Goal: Task Accomplishment & Management: Manage account settings

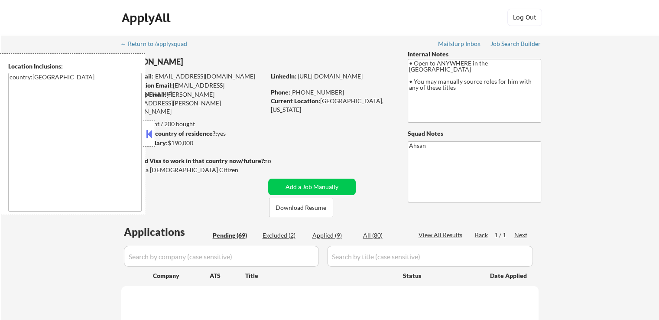
select select ""pending""
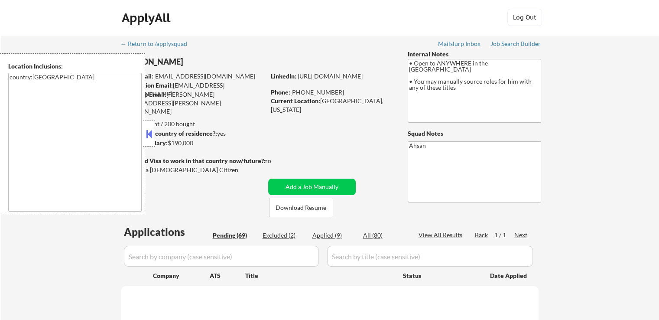
select select ""pending""
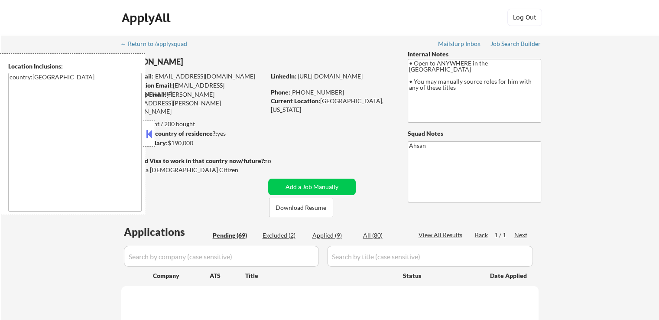
select select ""pending""
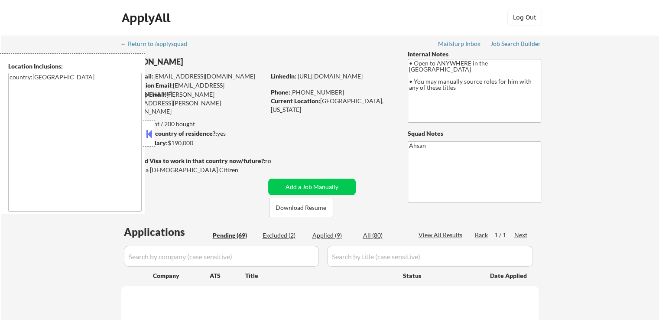
select select ""pending""
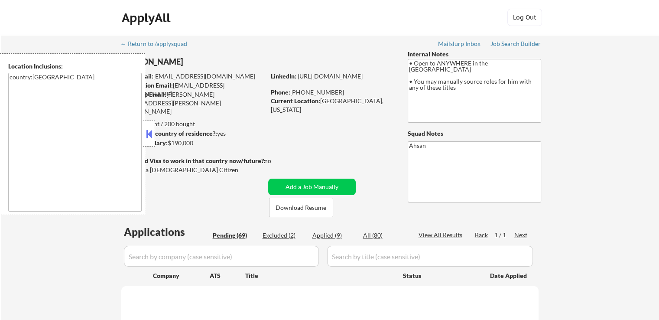
select select ""pending""
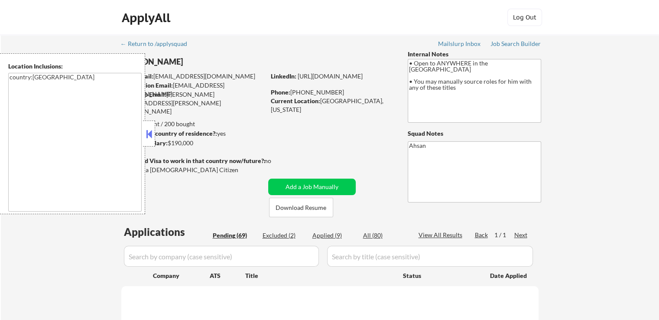
select select ""pending""
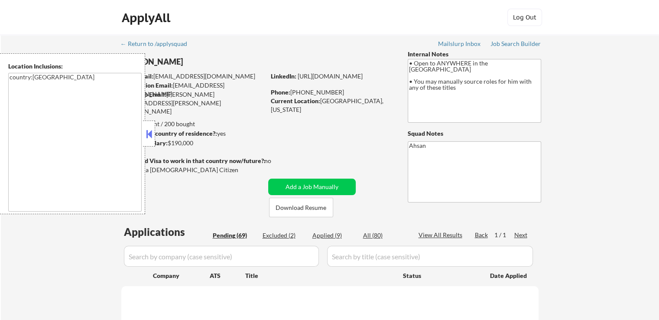
select select ""pending""
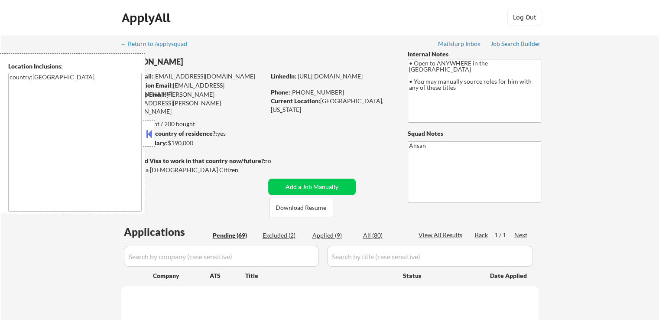
select select ""pending""
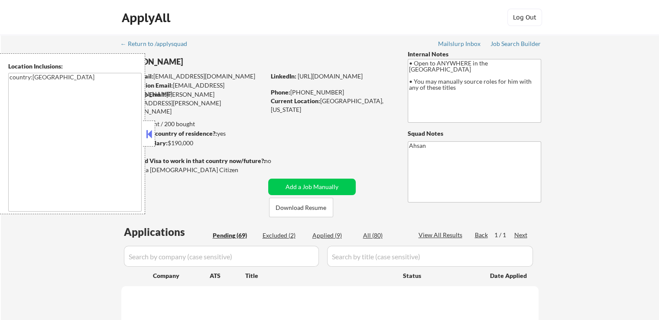
select select ""pending""
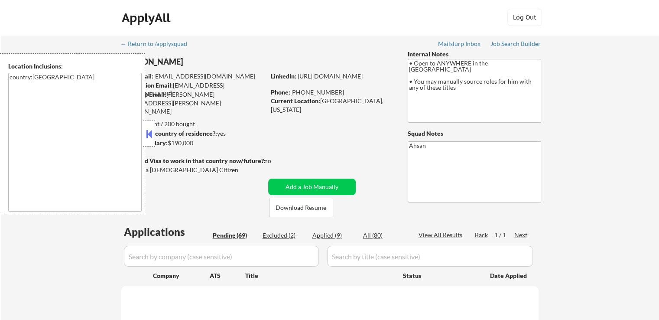
select select ""pending""
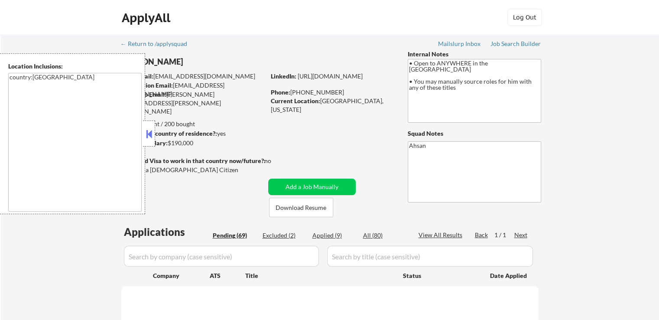
select select ""pending""
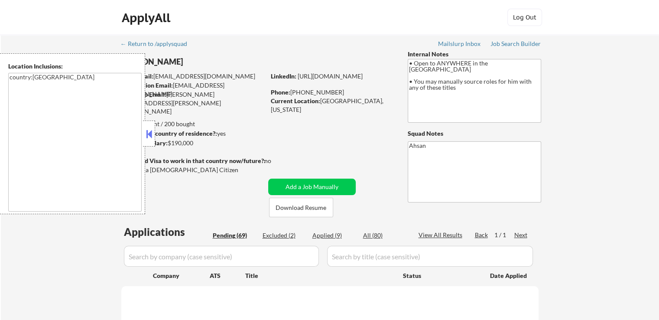
select select ""pending""
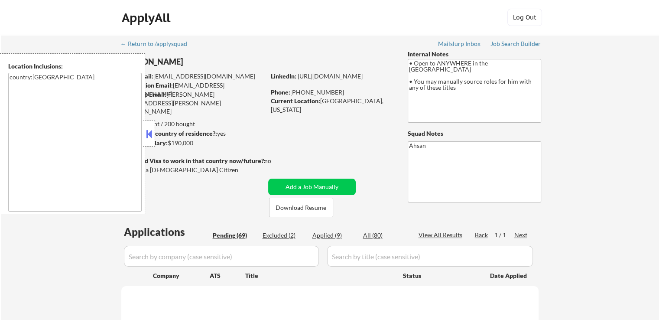
select select ""pending""
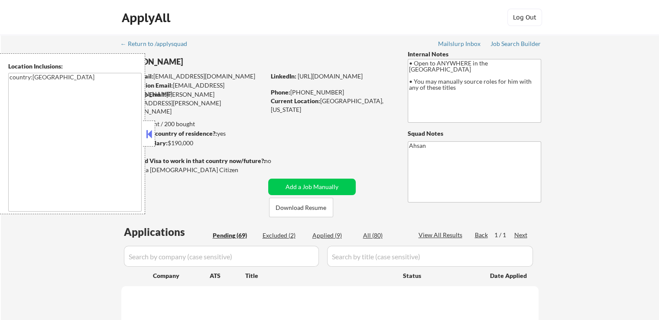
select select ""pending""
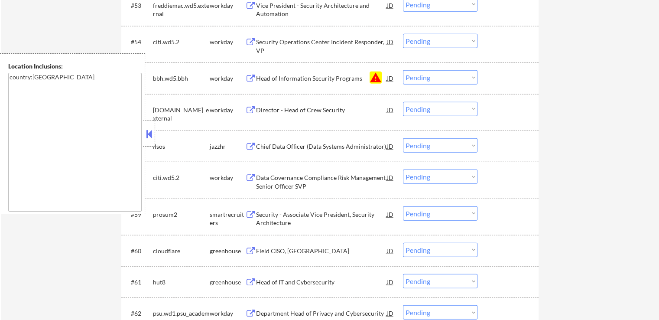
scroll to position [2036, 0]
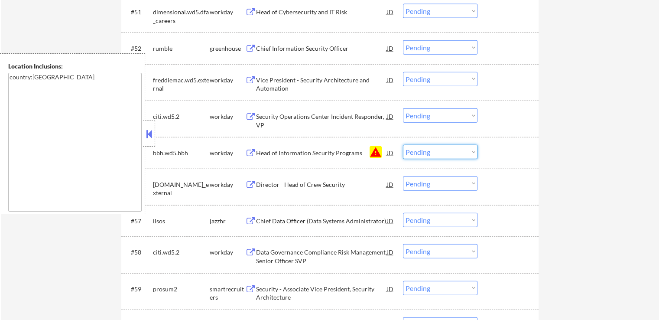
click at [407, 153] on select "Choose an option... Pending Applied Excluded (Questions) Excluded (Expired) Exc…" at bounding box center [440, 152] width 75 height 14
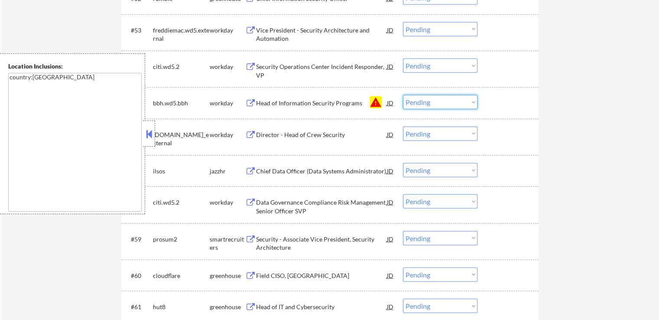
scroll to position [2123, 0]
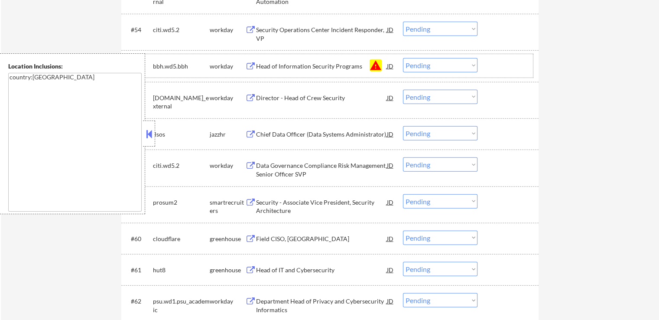
click at [425, 65] on select "Choose an option... Pending Applied Excluded (Questions) Excluded (Expired) Exc…" at bounding box center [440, 65] width 75 height 14
click at [403, 58] on select "Choose an option... Pending Applied Excluded (Questions) Excluded (Expired) Exc…" at bounding box center [440, 65] width 75 height 14
click at [534, 125] on div "#57 ilsos jazzhr Chief Data Officer (Data Systems Administrator) JD Choose an o…" at bounding box center [329, 133] width 417 height 31
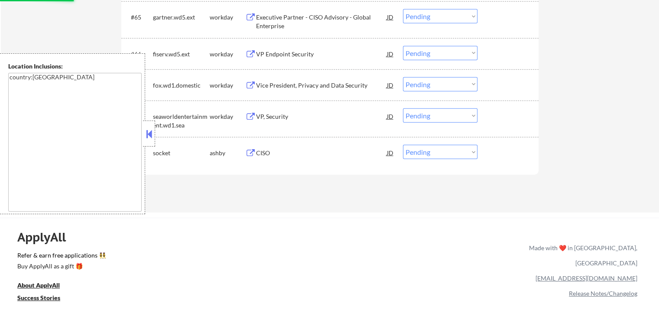
scroll to position [2556, 0]
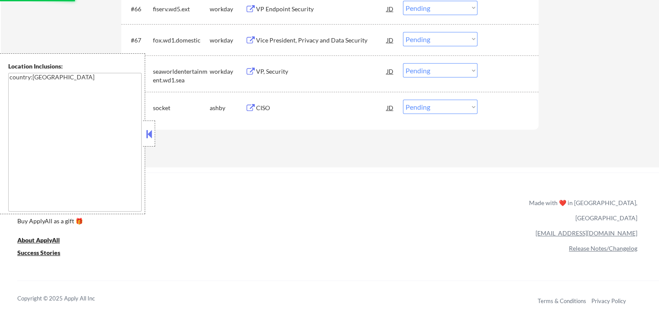
click at [149, 137] on button at bounding box center [149, 133] width 10 height 13
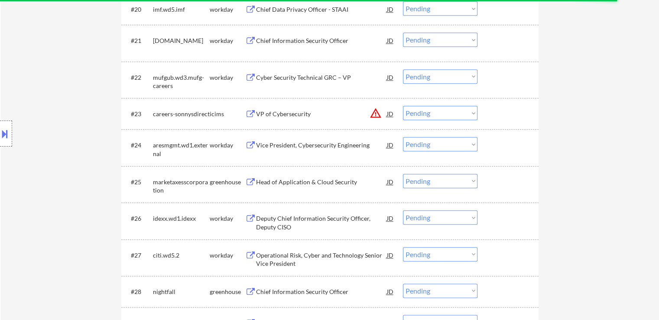
scroll to position [1040, 0]
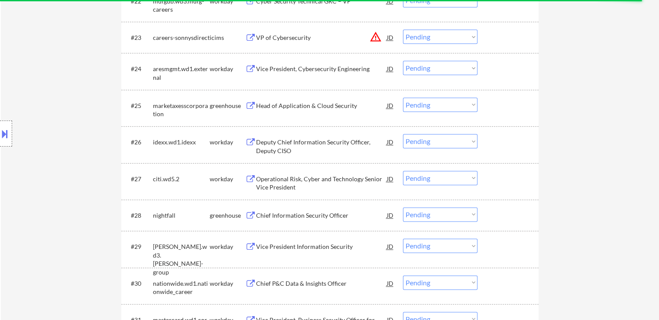
click at [255, 107] on button at bounding box center [250, 106] width 11 height 8
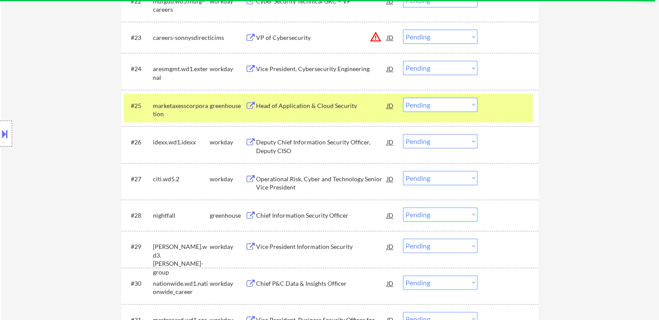
select select ""pending""
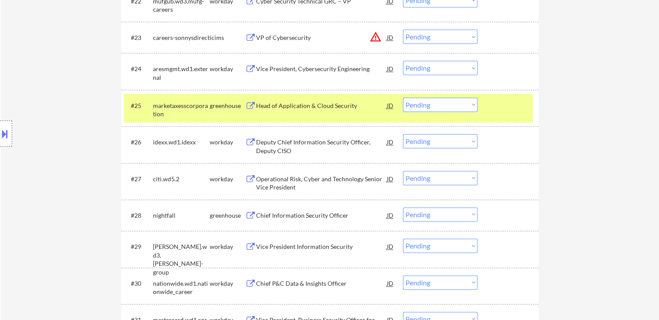
click at [452, 101] on select "Choose an option... Pending Applied Excluded (Questions) Excluded (Expired) Exc…" at bounding box center [440, 104] width 75 height 14
click at [403, 97] on select "Choose an option... Pending Applied Excluded (Questions) Excluded (Expired) Exc…" at bounding box center [440, 104] width 75 height 14
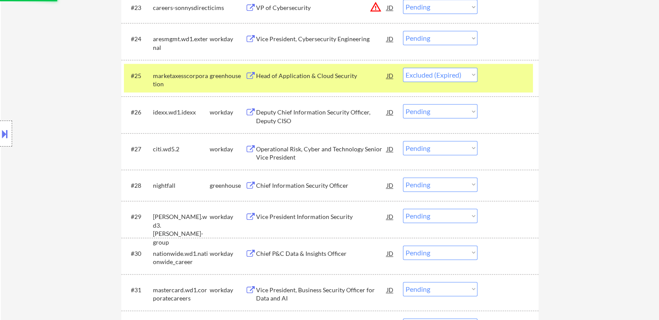
scroll to position [1083, 0]
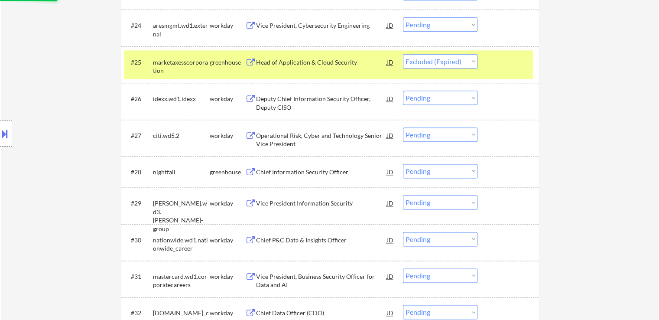
click at [260, 169] on div "Chief Information Security Officer" at bounding box center [321, 172] width 131 height 9
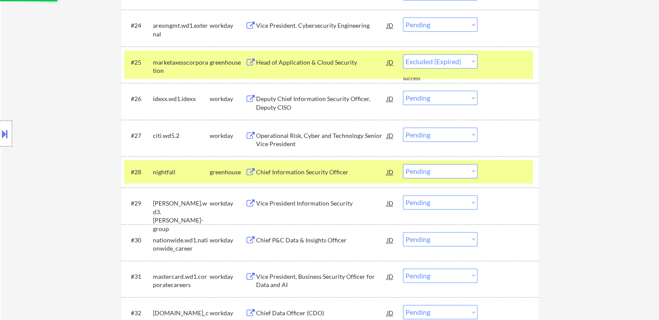
select select ""pending""
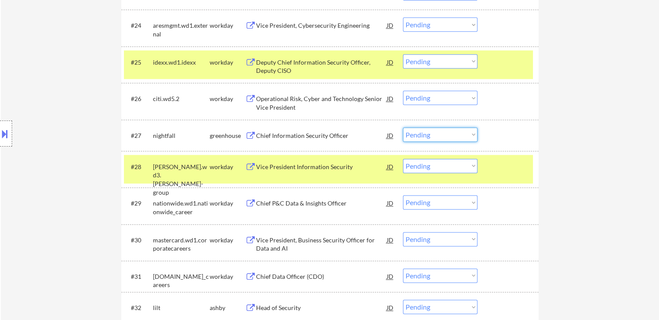
click at [431, 134] on select "Choose an option... Pending Applied Excluded (Questions) Excluded (Expired) Exc…" at bounding box center [440, 134] width 75 height 14
click at [403, 127] on select "Choose an option... Pending Applied Excluded (Questions) Excluded (Expired) Exc…" at bounding box center [440, 134] width 75 height 14
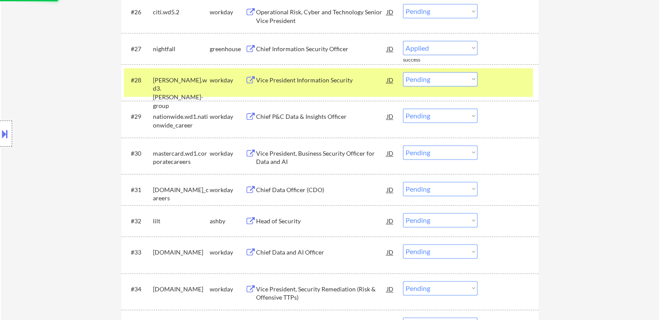
scroll to position [1256, 0]
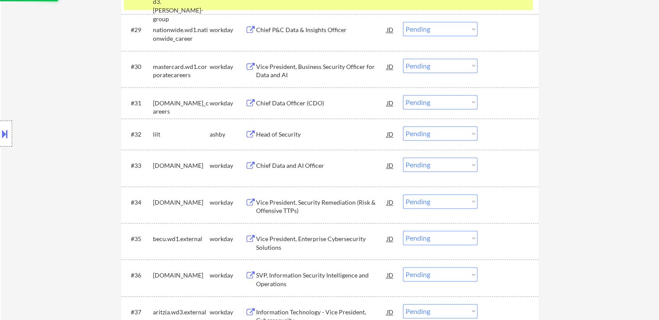
select select ""pending""
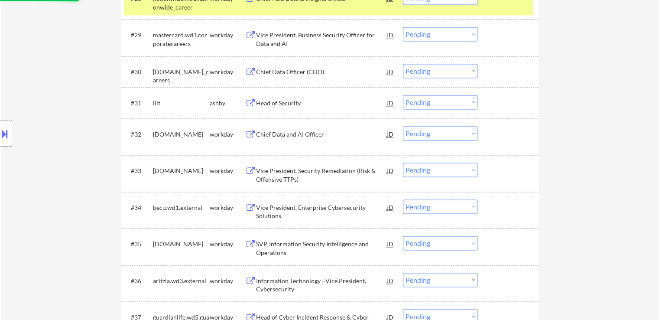
click at [255, 103] on button at bounding box center [250, 103] width 11 height 8
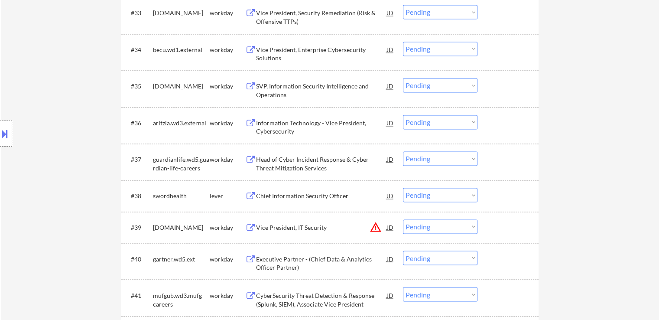
scroll to position [1430, 0]
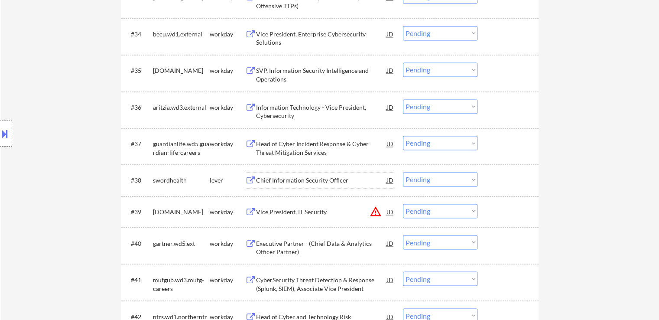
click at [259, 182] on div "Chief Information Security Officer" at bounding box center [321, 180] width 131 height 9
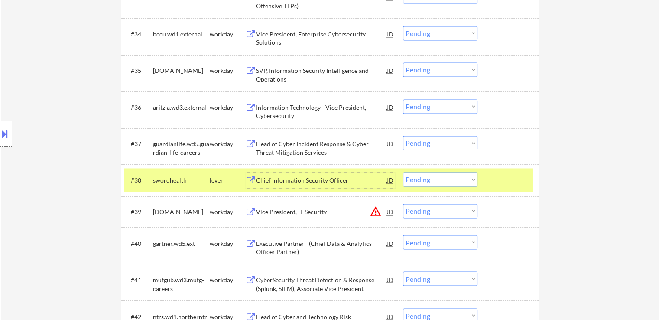
click at [292, 178] on div "Chief Information Security Officer" at bounding box center [321, 180] width 131 height 9
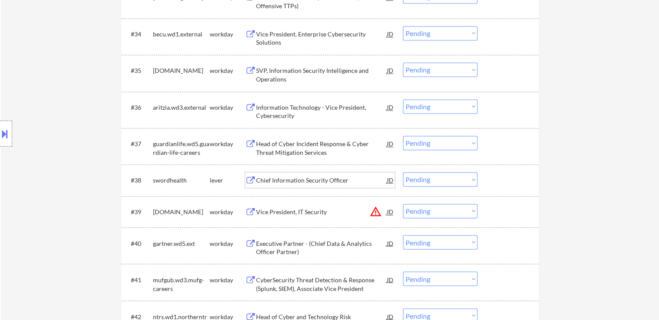
click at [430, 182] on select "Choose an option... Pending Applied Excluded (Questions) Excluded (Expired) Exc…" at bounding box center [440, 179] width 75 height 14
click at [403, 172] on select "Choose an option... Pending Applied Excluded (Questions) Excluded (Expired) Exc…" at bounding box center [440, 179] width 75 height 14
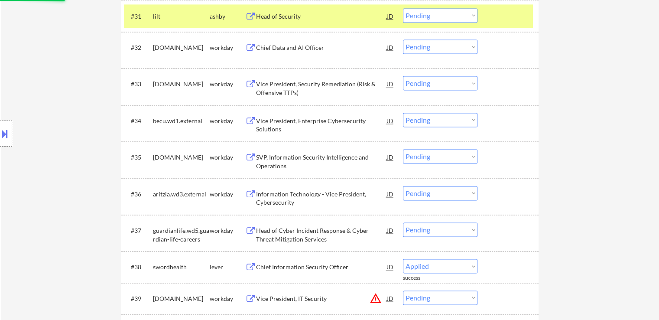
scroll to position [1300, 0]
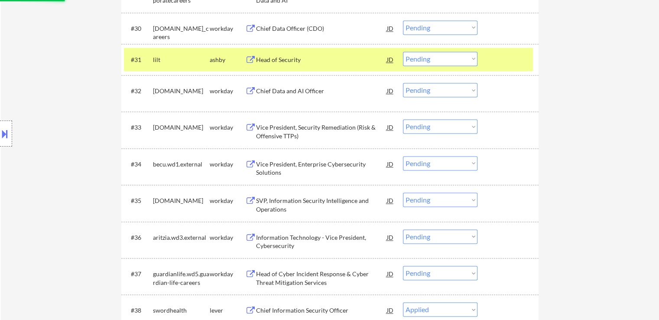
select select ""pending""
drag, startPoint x: 428, startPoint y: 57, endPoint x: 428, endPoint y: 62, distance: 5.2
click at [428, 57] on select "Choose an option... Pending Applied Excluded (Questions) Excluded (Expired) Exc…" at bounding box center [440, 59] width 75 height 14
click at [403, 52] on select "Choose an option... Pending Applied Excluded (Questions) Excluded (Expired) Exc…" at bounding box center [440, 59] width 75 height 14
select select ""pending""
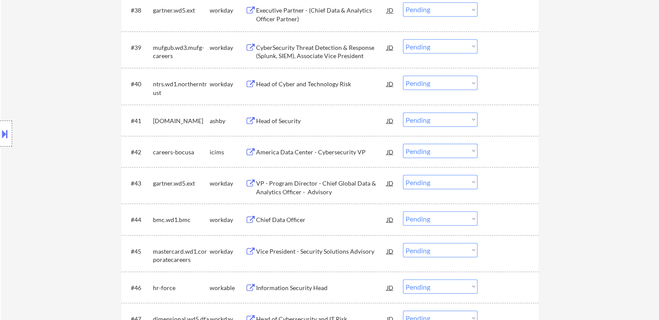
scroll to position [1603, 0]
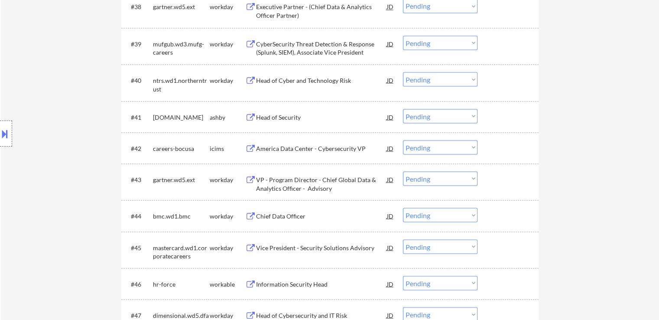
click at [268, 118] on div "Head of Security" at bounding box center [321, 117] width 131 height 9
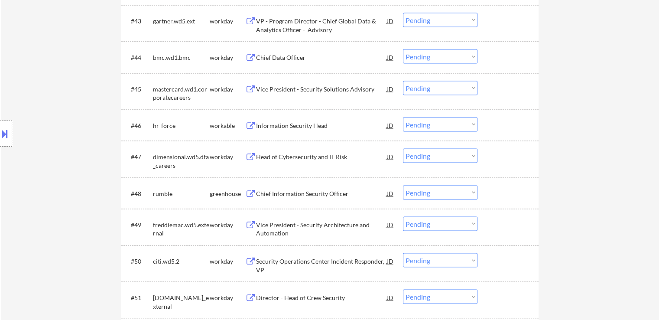
scroll to position [1776, 0]
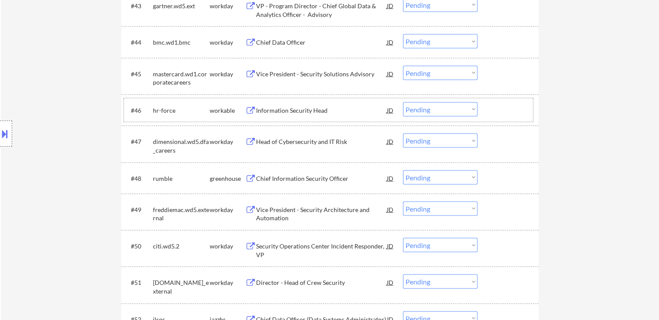
click at [251, 101] on div "#46 hr-force workable Information Security Head JD Choose an option... Pending …" at bounding box center [328, 109] width 409 height 23
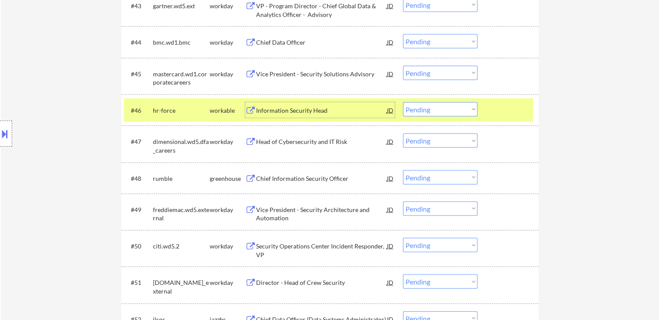
click at [259, 110] on div "Information Security Head" at bounding box center [321, 110] width 131 height 9
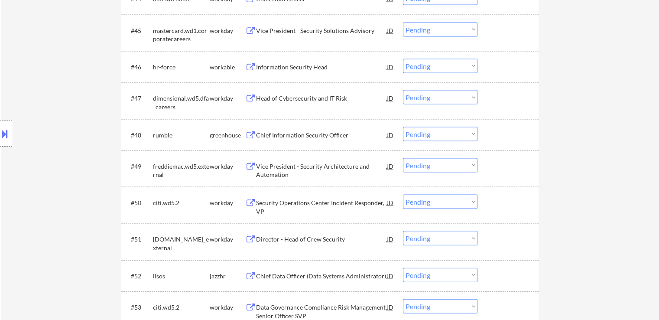
scroll to position [1559, 0]
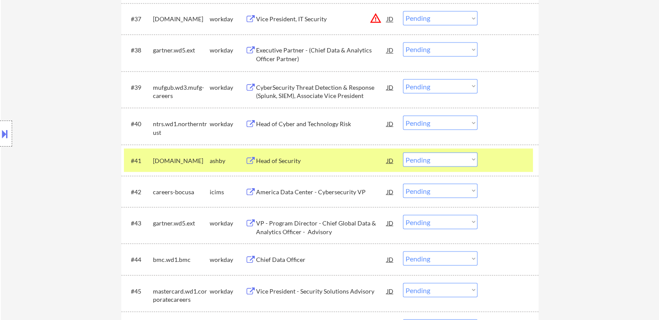
click at [439, 162] on select "Choose an option... Pending Applied Excluded (Questions) Excluded (Expired) Exc…" at bounding box center [440, 159] width 75 height 14
click at [403, 152] on select "Choose an option... Pending Applied Excluded (Questions) Excluded (Expired) Exc…" at bounding box center [440, 159] width 75 height 14
select select ""pending""
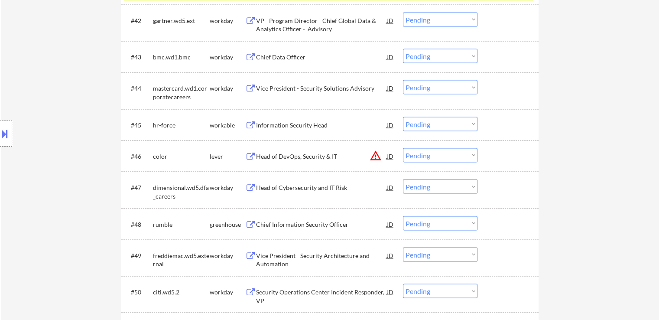
scroll to position [1776, 0]
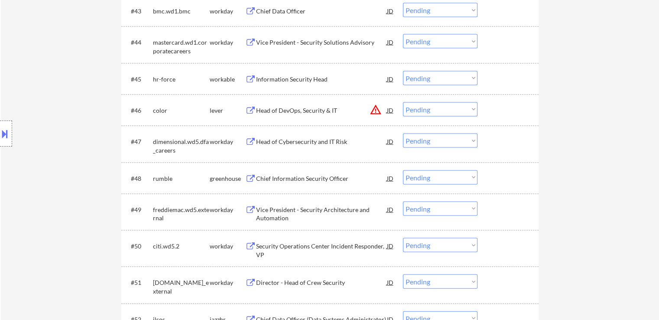
drag, startPoint x: 424, startPoint y: 77, endPoint x: 428, endPoint y: 84, distance: 8.8
click at [424, 77] on select "Choose an option... Pending Applied Excluded (Questions) Excluded (Expired) Exc…" at bounding box center [440, 78] width 75 height 14
click at [403, 71] on select "Choose an option... Pending Applied Excluded (Questions) Excluded (Expired) Exc…" at bounding box center [440, 78] width 75 height 14
click at [273, 109] on div "Head of DevOps, Security & IT" at bounding box center [321, 110] width 131 height 9
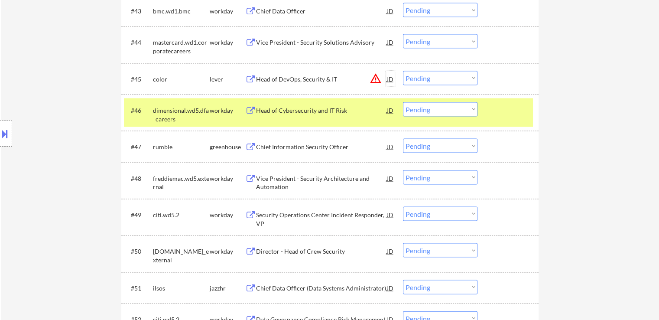
click at [390, 77] on div "JD" at bounding box center [390, 79] width 9 height 16
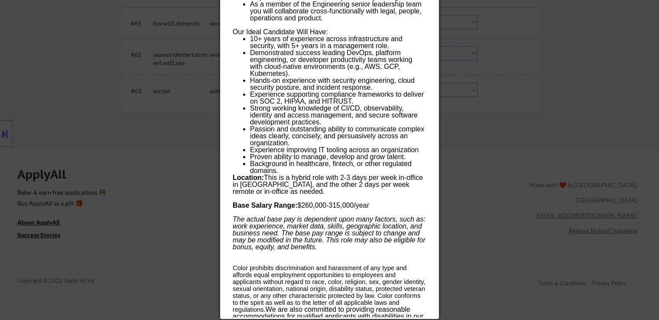
scroll to position [2426, 0]
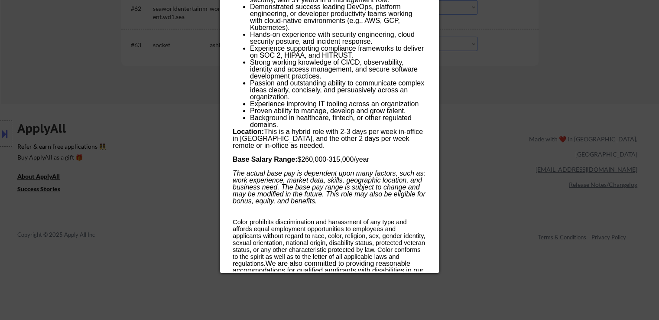
click at [300, 264] on div "Color prohibits discrimination and harassment of any type and affords equal emp…" at bounding box center [329, 249] width 193 height 62
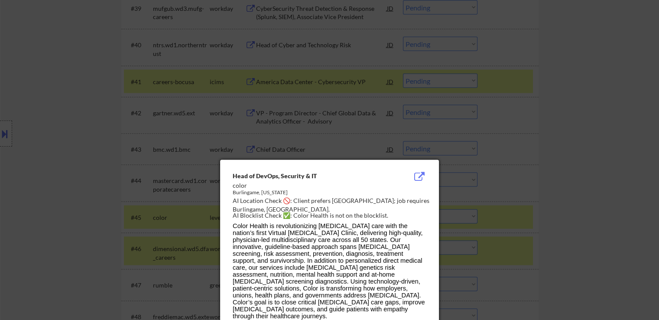
scroll to position [1596, 0]
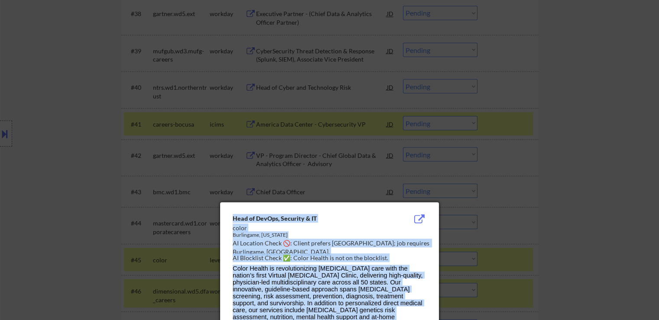
drag, startPoint x: 300, startPoint y: 269, endPoint x: 233, endPoint y: 221, distance: 82.3
copy div "Head of DevOps, Security & IT color Burlingame, California AI Location Check 🚫:…"
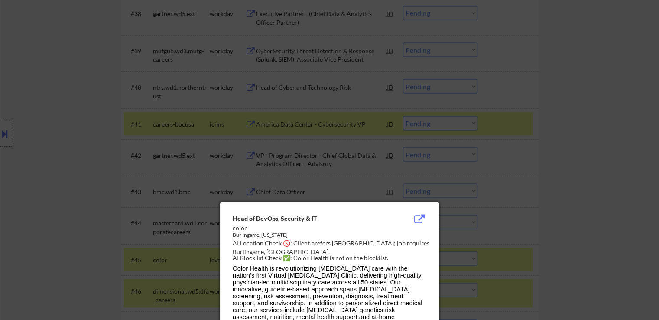
click at [571, 185] on div at bounding box center [329, 160] width 659 height 320
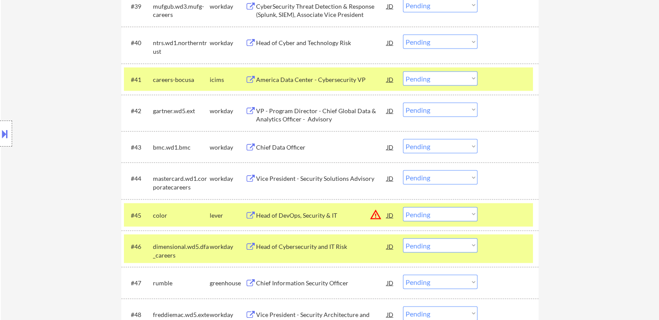
scroll to position [1682, 0]
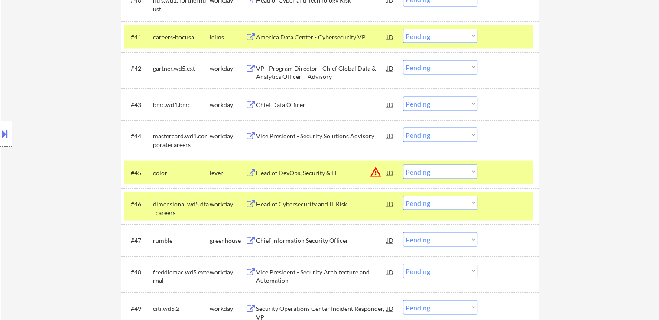
click at [424, 172] on select "Choose an option... Pending Applied Excluded (Questions) Excluded (Expired) Exc…" at bounding box center [440, 172] width 75 height 14
click at [403, 165] on select "Choose an option... Pending Applied Excluded (Questions) Excluded (Expired) Exc…" at bounding box center [440, 172] width 75 height 14
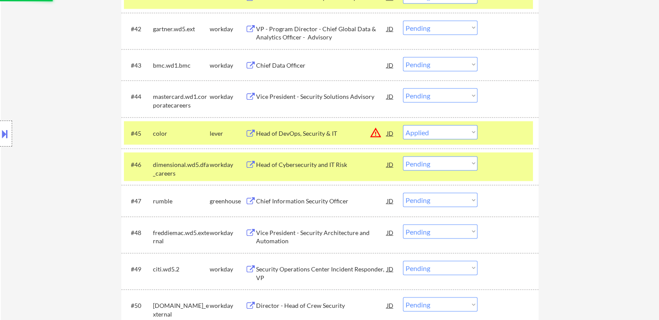
scroll to position [1769, 0]
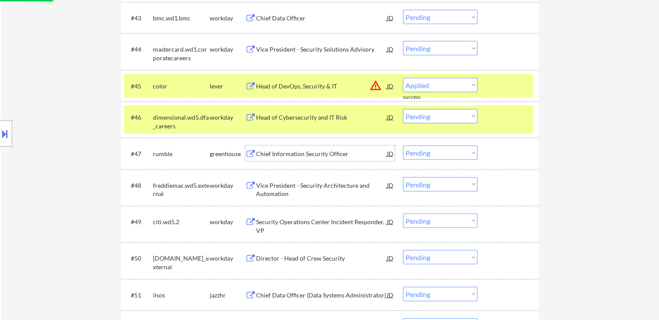
click at [270, 153] on div "Chief Information Security Officer" at bounding box center [321, 153] width 131 height 9
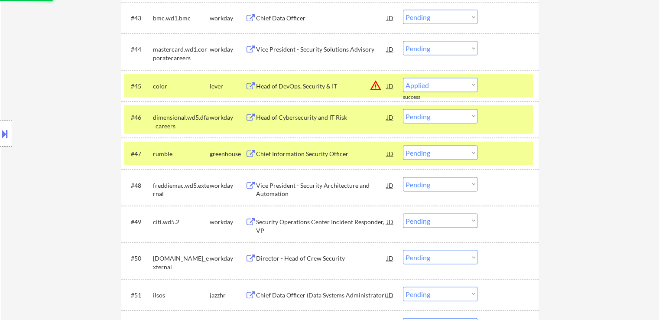
select select ""pending""
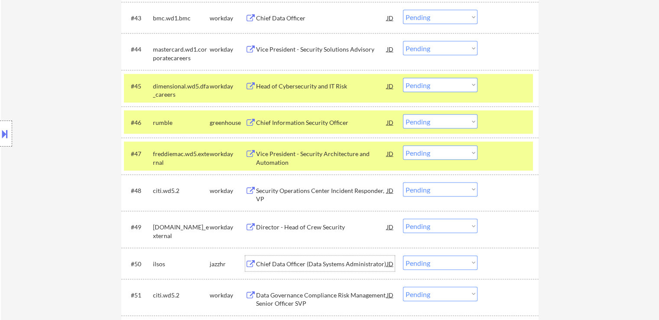
click at [266, 266] on div "Chief Data Officer (Data Systems Administrator)" at bounding box center [321, 263] width 131 height 9
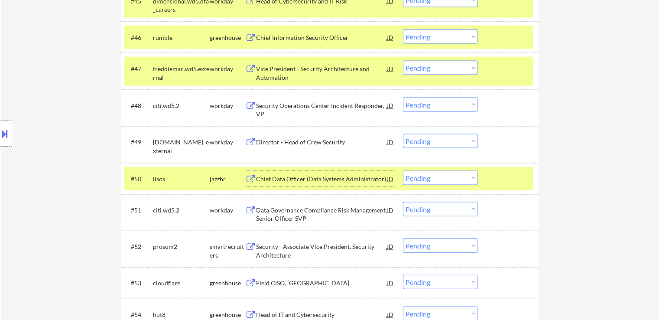
scroll to position [1856, 0]
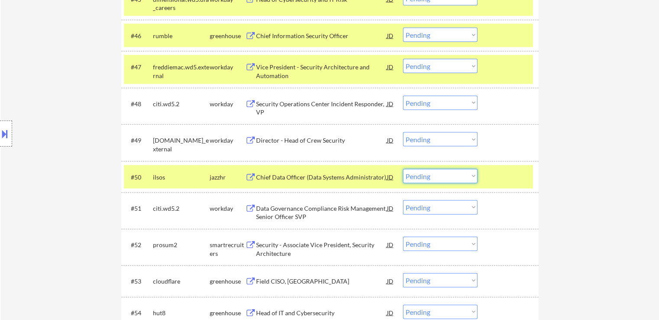
click at [426, 175] on select "Choose an option... Pending Applied Excluded (Questions) Excluded (Expired) Exc…" at bounding box center [440, 176] width 75 height 14
click at [403, 169] on select "Choose an option... Pending Applied Excluded (Questions) Excluded (Expired) Exc…" at bounding box center [440, 176] width 75 height 14
select select ""pending""
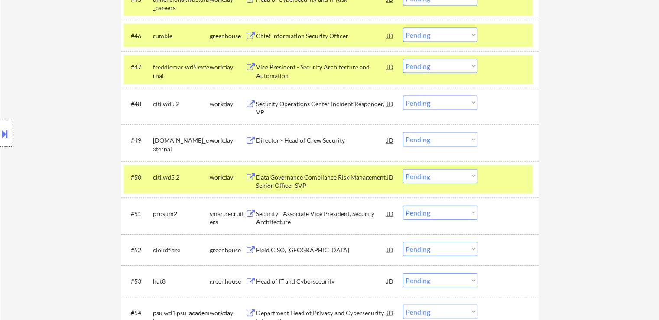
click at [441, 38] on select "Choose an option... Pending Applied Excluded (Questions) Excluded (Expired) Exc…" at bounding box center [440, 35] width 75 height 14
click at [403, 28] on select "Choose an option... Pending Applied Excluded (Questions) Excluded (Expired) Exc…" at bounding box center [440, 35] width 75 height 14
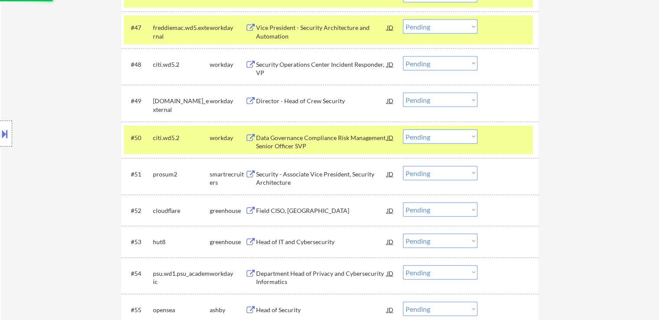
scroll to position [1942, 0]
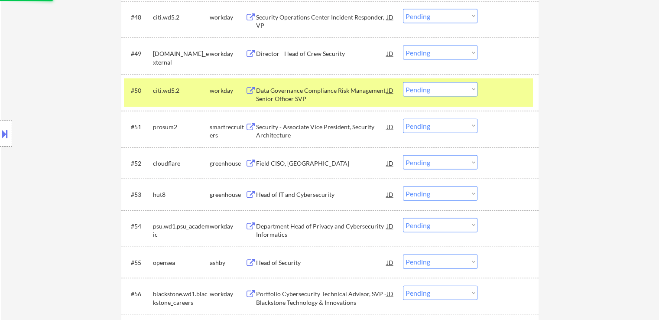
click at [267, 135] on div "Security - Associate Vice President, Security Architecture" at bounding box center [321, 131] width 131 height 17
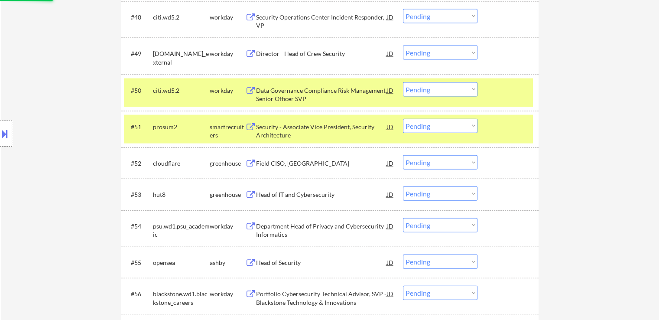
select select ""pending""
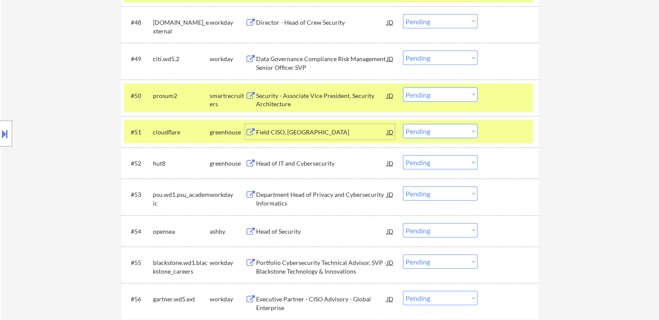
click at [273, 134] on div "Field CISO, Southeast" at bounding box center [321, 132] width 131 height 9
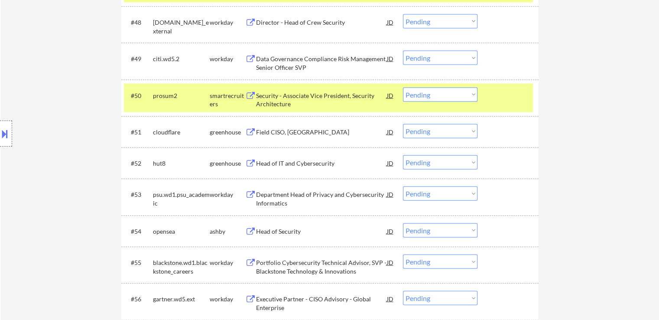
click at [260, 162] on div "Head of IT and Cybersecurity" at bounding box center [321, 163] width 131 height 9
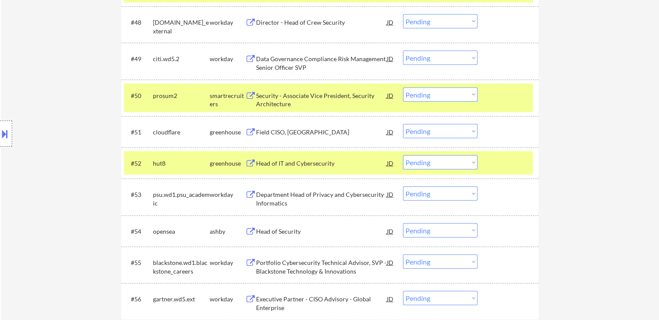
click at [270, 233] on div "Head of Security" at bounding box center [321, 231] width 131 height 9
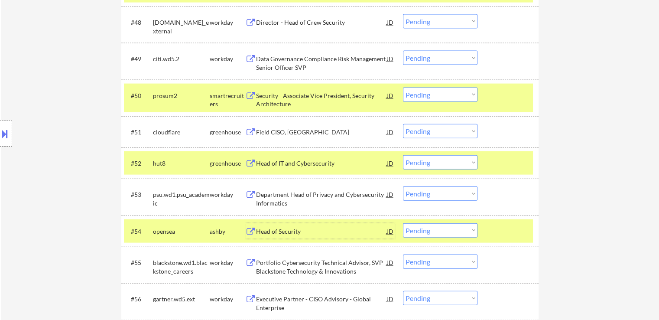
drag, startPoint x: 432, startPoint y: 162, endPoint x: 434, endPoint y: 168, distance: 5.8
click at [433, 162] on select "Choose an option... Pending Applied Excluded (Questions) Excluded (Expired) Exc…" at bounding box center [440, 162] width 75 height 14
click at [403, 155] on select "Choose an option... Pending Applied Excluded (Questions) Excluded (Expired) Exc…" at bounding box center [440, 162] width 75 height 14
select select ""pending""
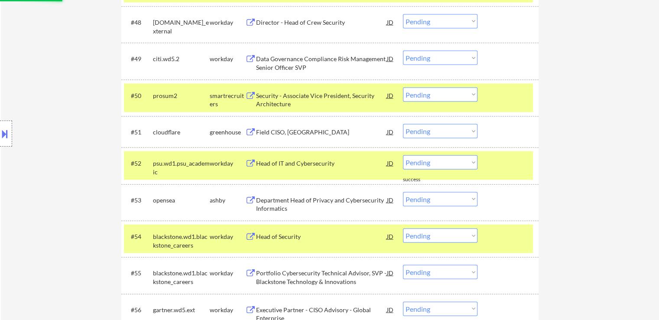
click at [440, 132] on select "Choose an option... Pending Applied Excluded (Questions) Excluded (Expired) Exc…" at bounding box center [440, 131] width 75 height 14
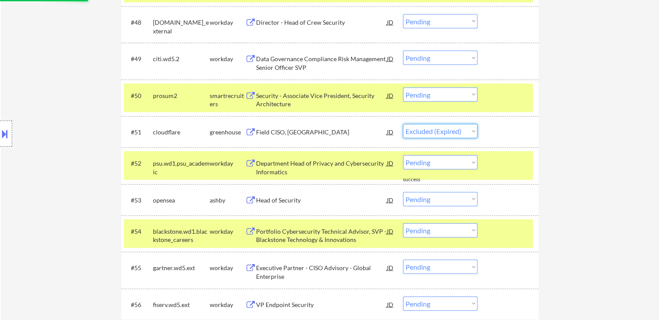
click at [403, 124] on select "Choose an option... Pending Applied Excluded (Questions) Excluded (Expired) Exc…" at bounding box center [440, 131] width 75 height 14
select select ""pending""
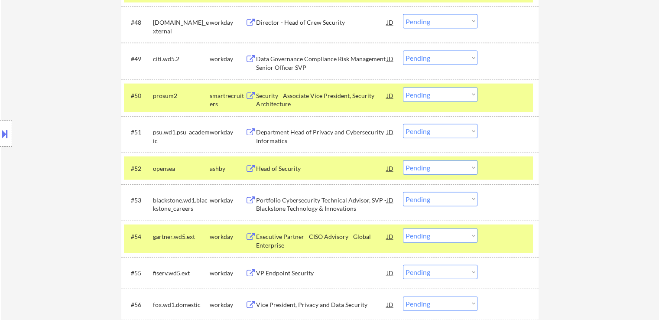
scroll to position [1986, 0]
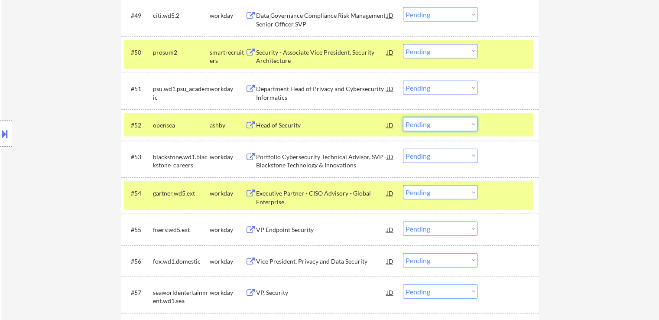
drag, startPoint x: 438, startPoint y: 119, endPoint x: 439, endPoint y: 130, distance: 10.8
click at [438, 119] on select "Choose an option... Pending Applied Excluded (Questions) Excluded (Expired) Exc…" at bounding box center [440, 124] width 75 height 14
click at [403, 117] on select "Choose an option... Pending Applied Excluded (Questions) Excluded (Expired) Exc…" at bounding box center [440, 124] width 75 height 14
select select ""pending""
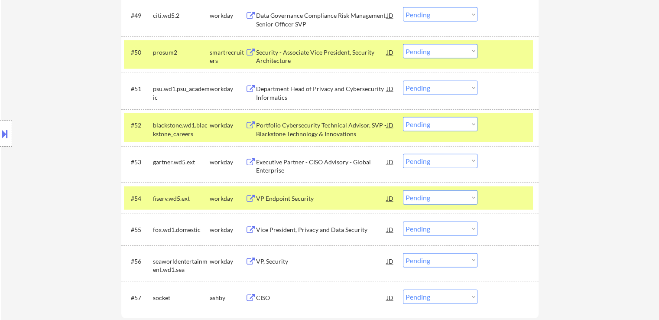
click at [435, 51] on select "Choose an option... Pending Applied Excluded (Questions) Excluded (Expired) Exc…" at bounding box center [440, 51] width 75 height 14
click at [403, 44] on select "Choose an option... Pending Applied Excluded (Questions) Excluded (Expired) Exc…" at bounding box center [440, 51] width 75 height 14
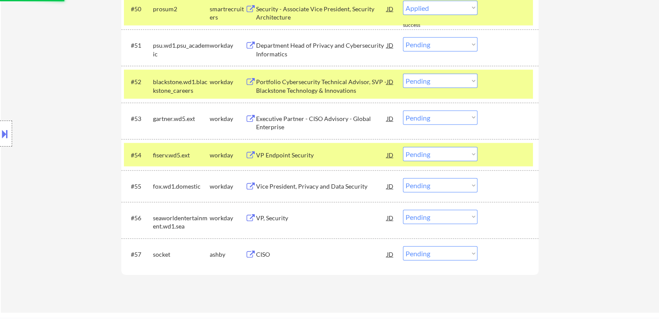
scroll to position [2072, 0]
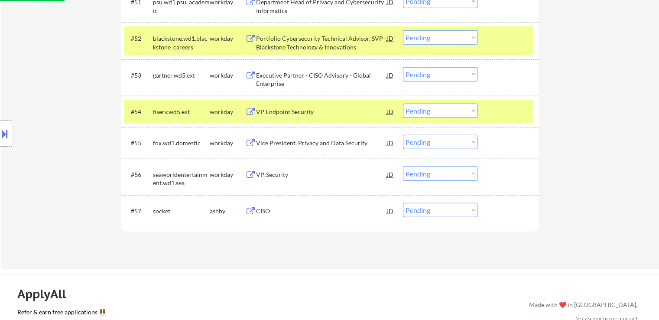
select select ""pending""
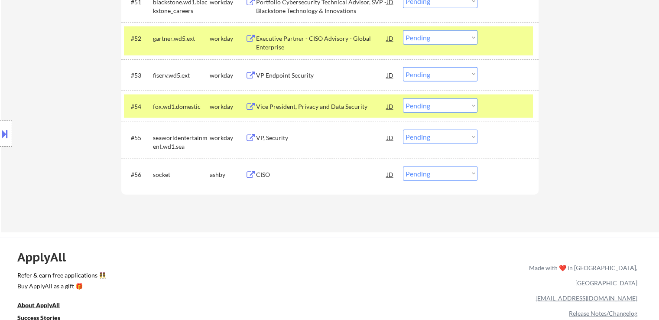
click at [253, 174] on button at bounding box center [250, 175] width 11 height 8
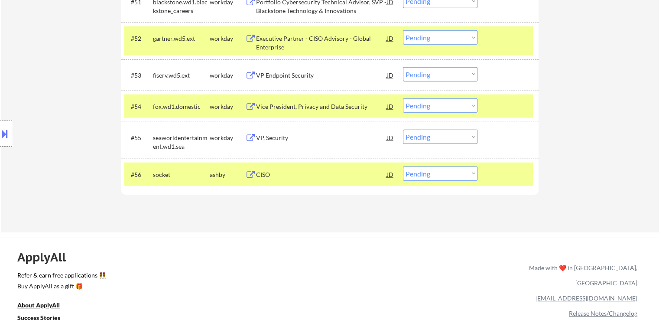
click at [410, 172] on select "Choose an option... Pending Applied Excluded (Questions) Excluded (Expired) Exc…" at bounding box center [440, 173] width 75 height 14
select select ""applied""
click at [403, 166] on select "Choose an option... Pending Applied Excluded (Questions) Excluded (Expired) Exc…" at bounding box center [440, 173] width 75 height 14
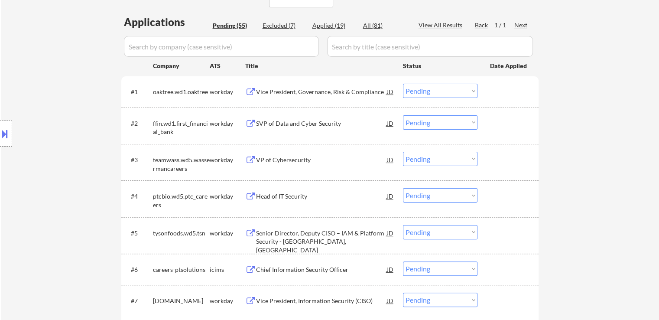
scroll to position [210, 0]
click at [278, 94] on div "Vice President, Governance, Risk & Compliance" at bounding box center [321, 92] width 131 height 9
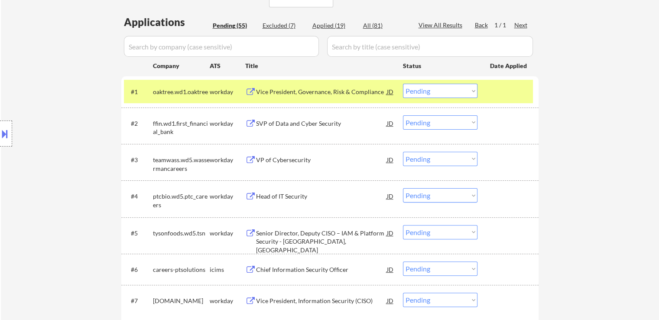
click at [271, 127] on div "SVP of Data and Cyber Security" at bounding box center [321, 123] width 131 height 9
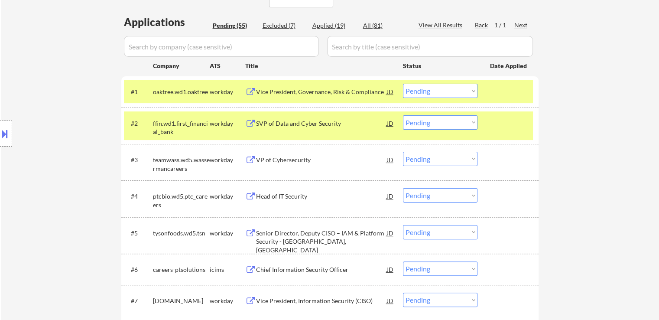
click at [260, 157] on div "VP of Cybersecurity" at bounding box center [321, 160] width 131 height 9
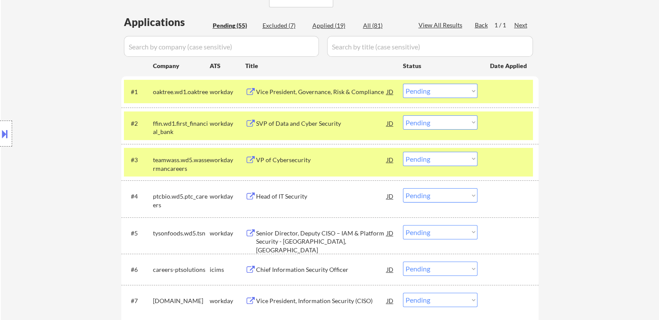
click at [260, 198] on div "Head of IT Security" at bounding box center [321, 196] width 131 height 9
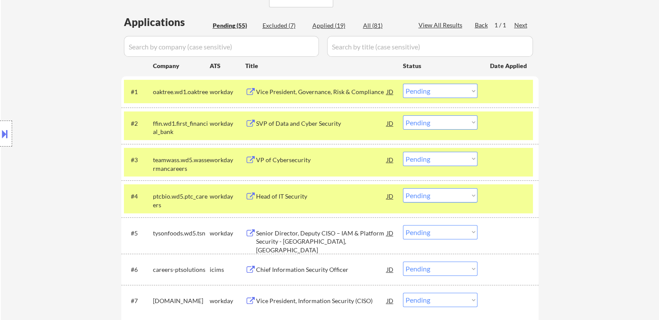
click at [264, 233] on div "Senior Director, Deputy CISO – IAM & Platform Security - Springdale, AR" at bounding box center [321, 242] width 131 height 26
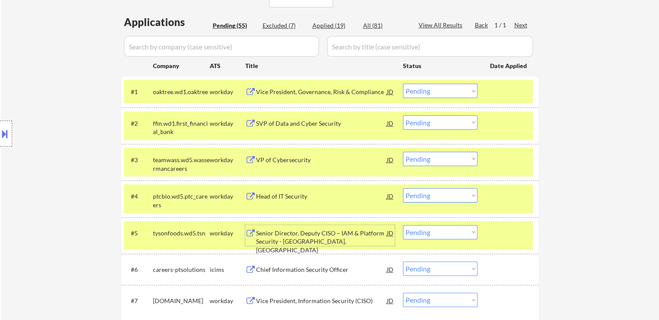
click at [435, 96] on select "Choose an option... Pending Applied Excluded (Questions) Excluded (Expired) Exc…" at bounding box center [440, 91] width 75 height 14
click at [403, 84] on select "Choose an option... Pending Applied Excluded (Questions) Excluded (Expired) Exc…" at bounding box center [440, 91] width 75 height 14
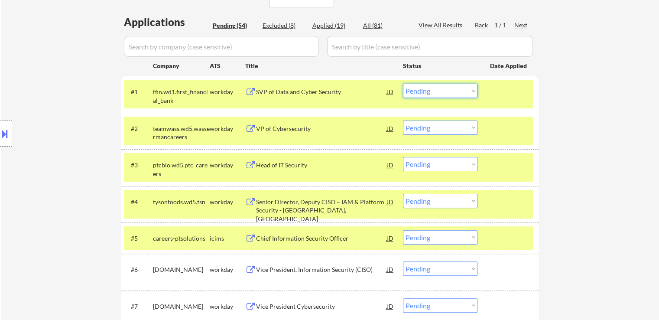
click at [438, 86] on select "Choose an option... Pending Applied Excluded (Questions) Excluded (Expired) Exc…" at bounding box center [440, 91] width 75 height 14
click at [403, 84] on select "Choose an option... Pending Applied Excluded (Questions) Excluded (Expired) Exc…" at bounding box center [440, 91] width 75 height 14
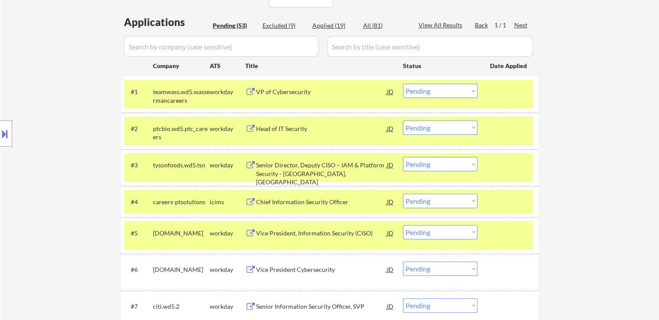
click at [434, 93] on select "Choose an option... Pending Applied Excluded (Questions) Excluded (Expired) Exc…" at bounding box center [440, 91] width 75 height 14
click at [403, 84] on select "Choose an option... Pending Applied Excluded (Questions) Excluded (Expired) Exc…" at bounding box center [440, 91] width 75 height 14
select select ""pending""
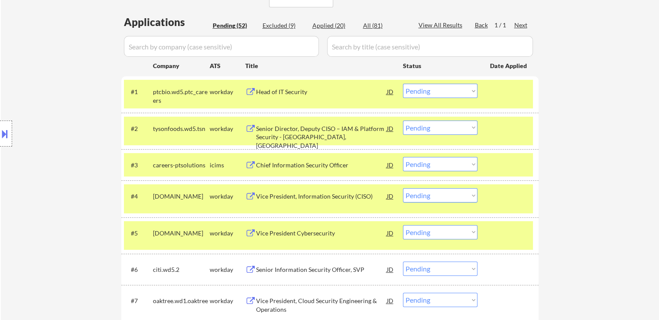
click at [442, 123] on select "Choose an option... Pending Applied Excluded (Questions) Excluded (Expired) Exc…" at bounding box center [440, 127] width 75 height 14
click at [403, 120] on select "Choose an option... Pending Applied Excluded (Questions) Excluded (Expired) Exc…" at bounding box center [440, 127] width 75 height 14
select select ""pending""
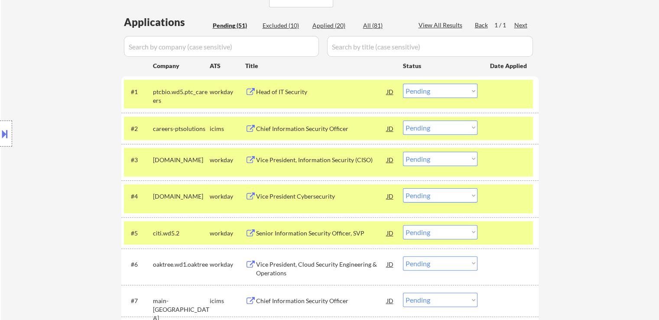
click at [447, 90] on select "Choose an option... Pending Applied Excluded (Questions) Excluded (Expired) Exc…" at bounding box center [440, 91] width 75 height 14
click at [403, 84] on select "Choose an option... Pending Applied Excluded (Questions) Excluded (Expired) Exc…" at bounding box center [440, 91] width 75 height 14
select select ""pending""
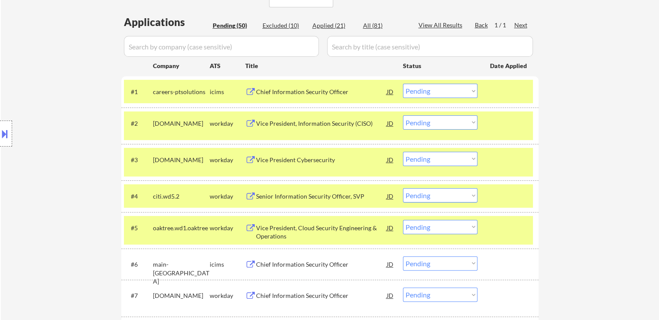
click at [285, 120] on div "Vice President, Information Security (CISO)" at bounding box center [321, 123] width 131 height 9
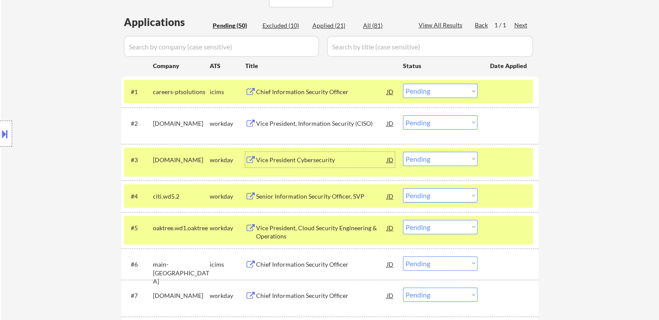
click at [279, 160] on div "Vice President Cybersecurity" at bounding box center [321, 160] width 131 height 9
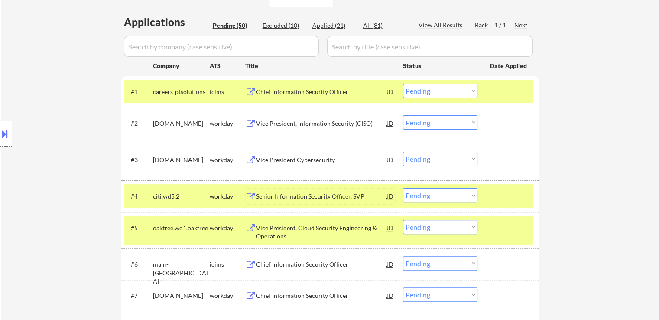
click at [270, 195] on div "Senior Information Security Officer, SVP" at bounding box center [321, 196] width 131 height 9
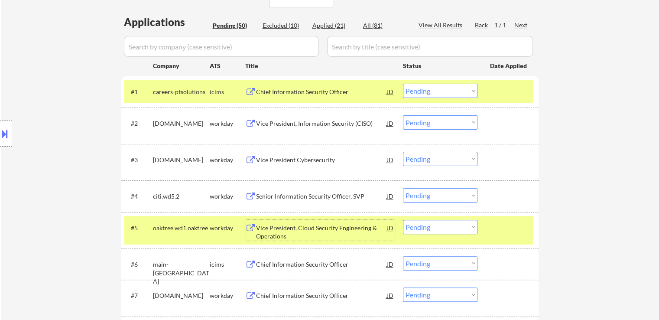
click at [263, 227] on div "Vice President, Cloud Security Engineering & Operations" at bounding box center [321, 232] width 131 height 17
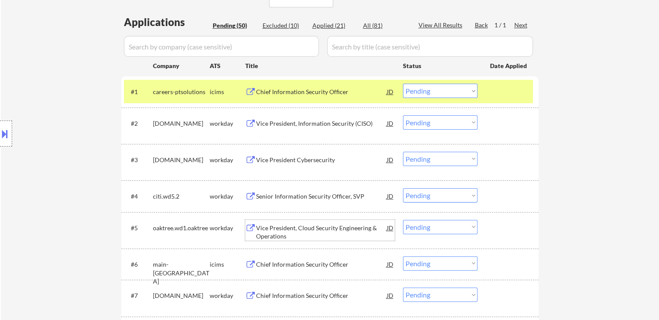
click at [418, 122] on select "Choose an option... Pending Applied Excluded (Questions) Excluded (Expired) Exc…" at bounding box center [440, 122] width 75 height 14
click at [403, 115] on select "Choose an option... Pending Applied Excluded (Questions) Excluded (Expired) Exc…" at bounding box center [440, 122] width 75 height 14
select select ""pending""
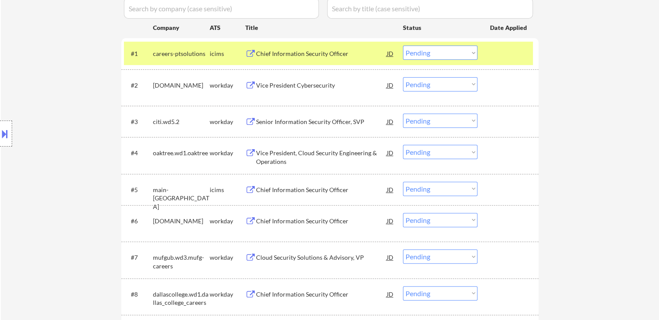
scroll to position [253, 0]
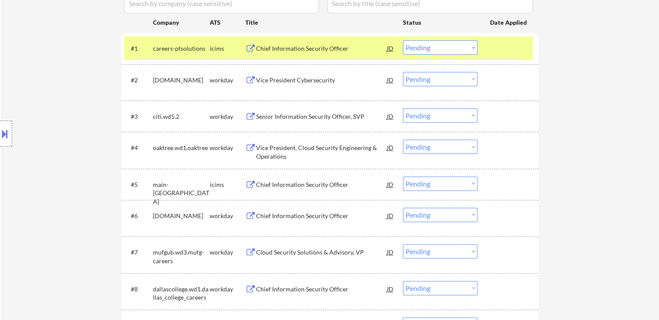
drag, startPoint x: 437, startPoint y: 143, endPoint x: 443, endPoint y: 152, distance: 10.6
click at [437, 143] on select "Choose an option... Pending Applied Excluded (Questions) Excluded (Expired) Exc…" at bounding box center [440, 146] width 75 height 14
click at [403, 139] on select "Choose an option... Pending Applied Excluded (Questions) Excluded (Expired) Exc…" at bounding box center [440, 146] width 75 height 14
select select ""pending""
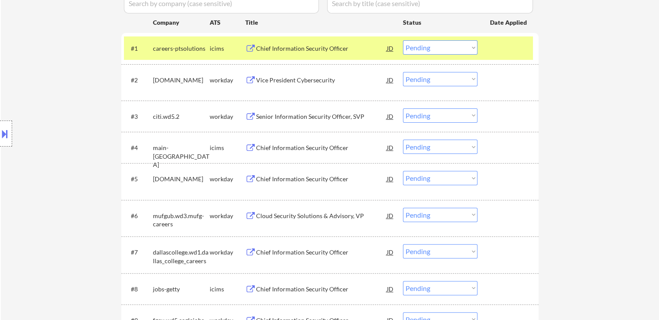
click at [426, 82] on select "Choose an option... Pending Applied Excluded (Questions) Excluded (Expired) Exc…" at bounding box center [440, 79] width 75 height 14
click at [403, 72] on select "Choose an option... Pending Applied Excluded (Questions) Excluded (Expired) Exc…" at bounding box center [440, 79] width 75 height 14
select select ""pending""
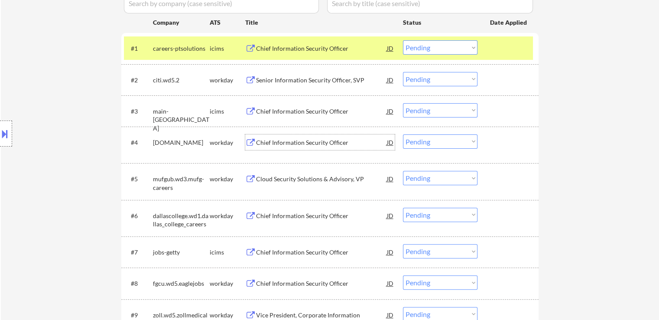
click at [266, 140] on div "Chief Information Security Officer" at bounding box center [321, 142] width 131 height 9
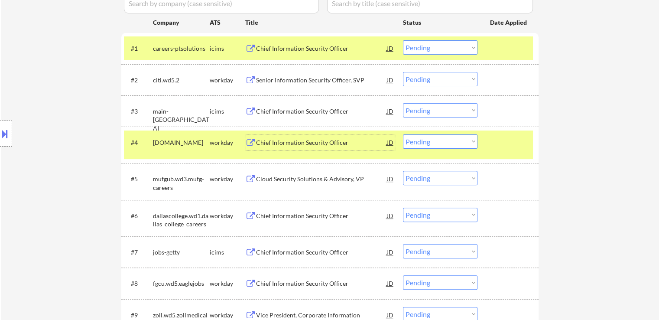
click at [442, 143] on select "Choose an option... Pending Applied Excluded (Questions) Excluded (Expired) Exc…" at bounding box center [440, 141] width 75 height 14
click at [403, 134] on select "Choose an option... Pending Applied Excluded (Questions) Excluded (Expired) Exc…" at bounding box center [440, 141] width 75 height 14
click at [294, 182] on div "Cloud Security Solutions & Advisory, VP" at bounding box center [321, 179] width 131 height 9
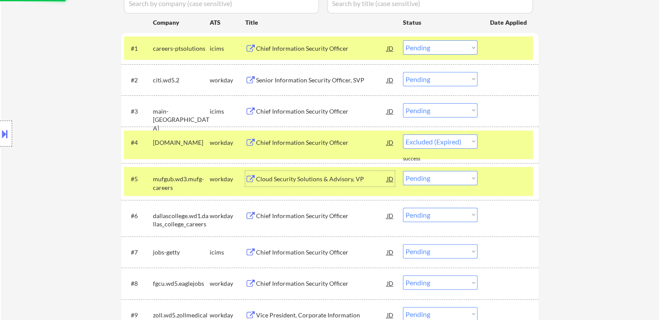
select select ""pending""
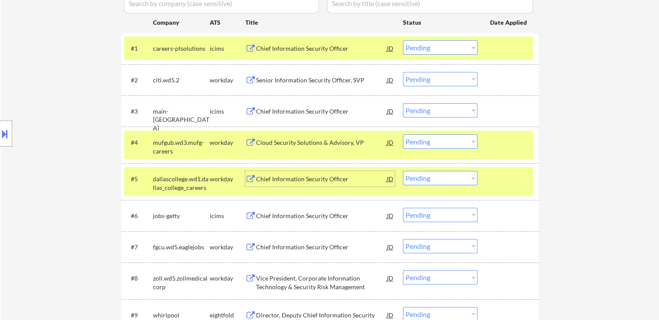
click at [273, 179] on div "Chief Information Security Officer" at bounding box center [321, 179] width 131 height 9
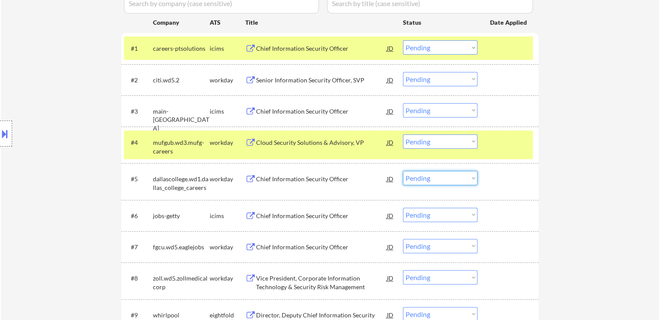
drag, startPoint x: 428, startPoint y: 179, endPoint x: 433, endPoint y: 181, distance: 5.1
click at [433, 181] on select "Choose an option... Pending Applied Excluded (Questions) Excluded (Expired) Exc…" at bounding box center [440, 178] width 75 height 14
click at [403, 171] on select "Choose an option... Pending Applied Excluded (Questions) Excluded (Expired) Exc…" at bounding box center [440, 178] width 75 height 14
click at [279, 248] on div "Chief Information Security Officer" at bounding box center [321, 247] width 131 height 9
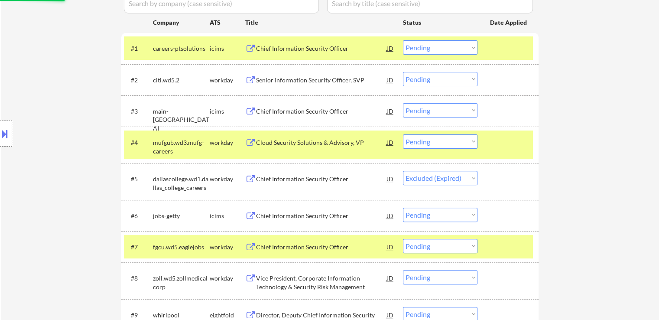
select select ""pending""
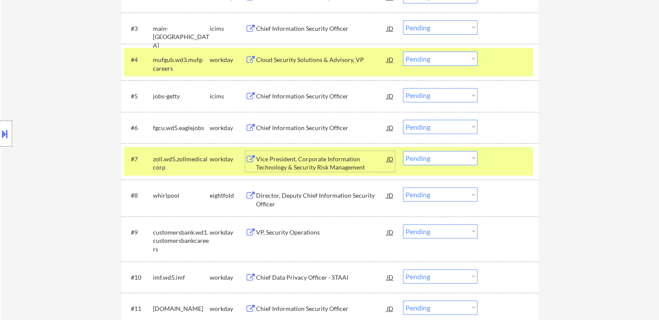
scroll to position [340, 0]
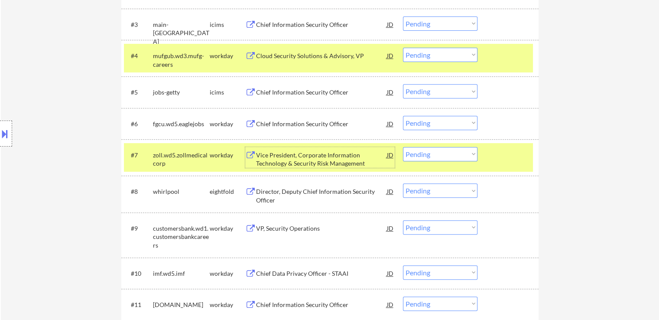
click at [444, 125] on select "Choose an option... Pending Applied Excluded (Questions) Excluded (Expired) Exc…" at bounding box center [440, 123] width 75 height 14
click at [403, 116] on select "Choose an option... Pending Applied Excluded (Questions) Excluded (Expired) Exc…" at bounding box center [440, 123] width 75 height 14
select select ""pending""
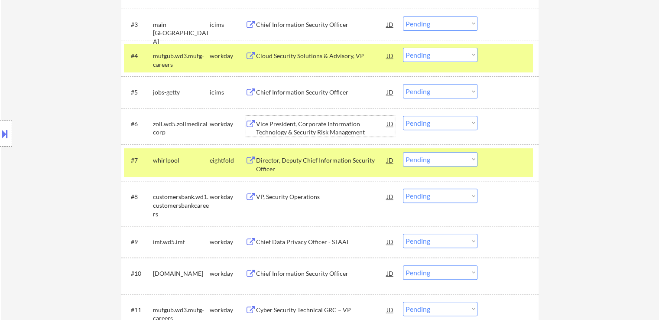
click at [275, 130] on div "Vice President, Corporate Information Technology & Security Risk Management" at bounding box center [321, 128] width 131 height 17
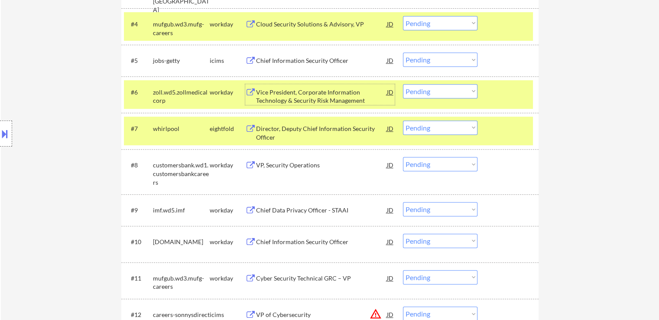
scroll to position [426, 0]
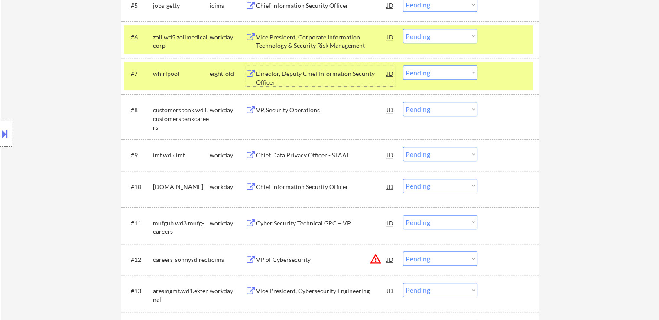
click at [263, 72] on div "Director, Deputy Chief Information Security Officer" at bounding box center [321, 77] width 131 height 17
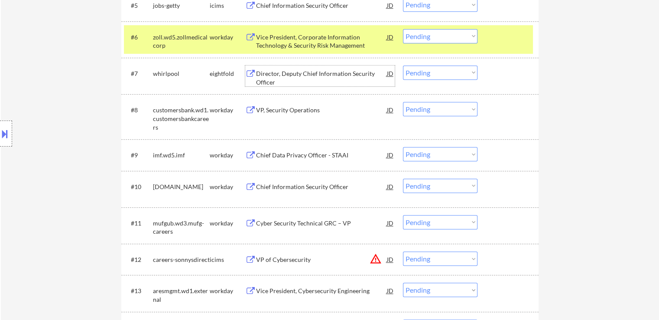
click at [418, 70] on select "Choose an option... Pending Applied Excluded (Questions) Excluded (Expired) Exc…" at bounding box center [440, 72] width 75 height 14
click at [403, 65] on select "Choose an option... Pending Applied Excluded (Questions) Excluded (Expired) Exc…" at bounding box center [440, 72] width 75 height 14
click at [428, 37] on select "Choose an option... Pending Applied Excluded (Questions) Excluded (Expired) Exc…" at bounding box center [440, 36] width 75 height 14
select select ""pending""
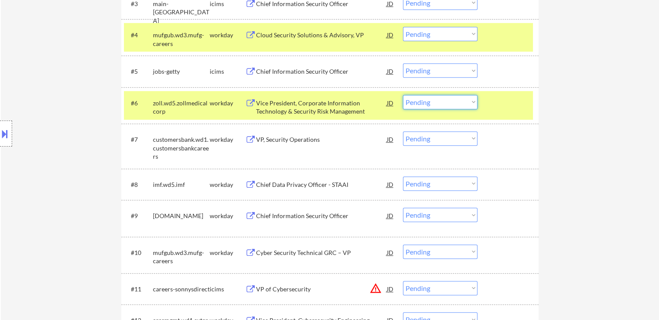
scroll to position [340, 0]
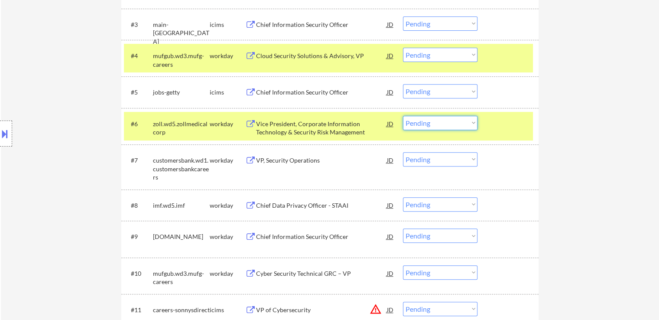
click at [435, 55] on select "Choose an option... Pending Applied Excluded (Questions) Excluded (Expired) Exc…" at bounding box center [440, 55] width 75 height 14
click at [403, 48] on select "Choose an option... Pending Applied Excluded (Questions) Excluded (Expired) Exc…" at bounding box center [440, 55] width 75 height 14
select select ""pending""
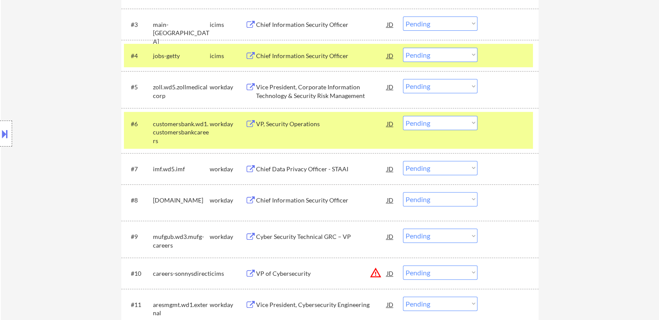
click at [261, 124] on div "VP, Security Operations" at bounding box center [321, 124] width 131 height 9
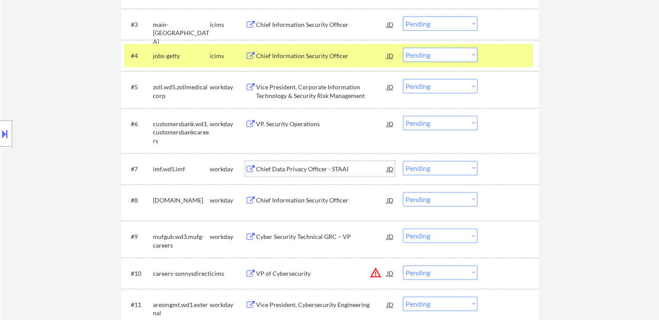
click at [271, 166] on div "Chief Data Privacy Officer - STAAI" at bounding box center [321, 169] width 131 height 9
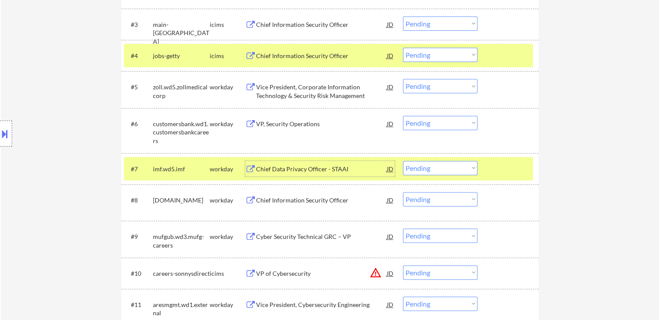
click at [270, 203] on div "Chief Information Security Officer" at bounding box center [321, 200] width 131 height 9
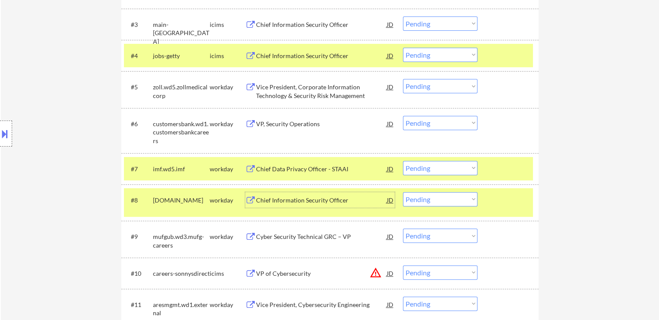
click at [423, 125] on select "Choose an option... Pending Applied Excluded (Questions) Excluded (Expired) Exc…" at bounding box center [440, 123] width 75 height 14
click at [403, 116] on select "Choose an option... Pending Applied Excluded (Questions) Excluded (Expired) Exc…" at bounding box center [440, 123] width 75 height 14
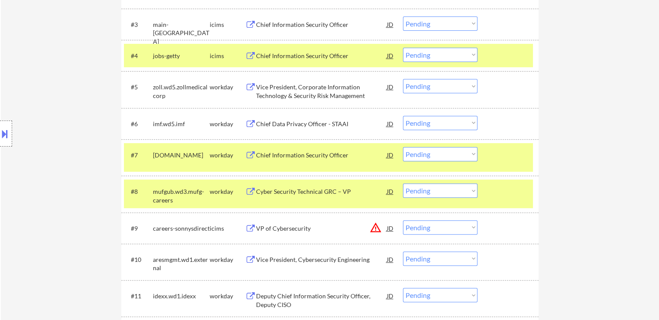
click at [437, 123] on select "Choose an option... Pending Applied Excluded (Questions) Excluded (Expired) Exc…" at bounding box center [440, 123] width 75 height 14
click at [403, 116] on select "Choose an option... Pending Applied Excluded (Questions) Excluded (Expired) Exc…" at bounding box center [440, 123] width 75 height 14
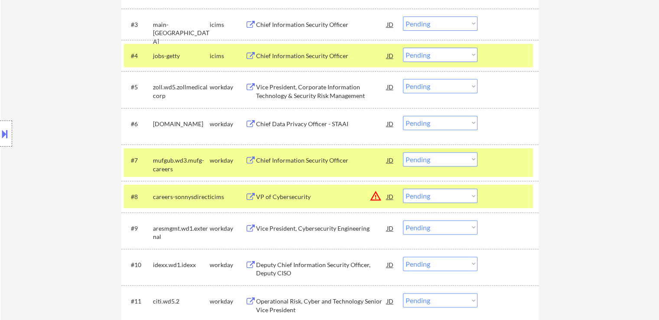
click at [431, 121] on select "Choose an option... Pending Applied Excluded (Questions) Excluded (Expired) Exc…" at bounding box center [440, 123] width 75 height 14
click at [403, 116] on select "Choose an option... Pending Applied Excluded (Questions) Excluded (Expired) Exc…" at bounding box center [440, 123] width 75 height 14
select select ""pending""
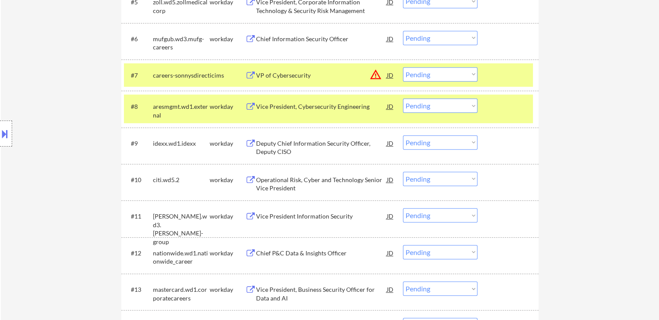
scroll to position [426, 0]
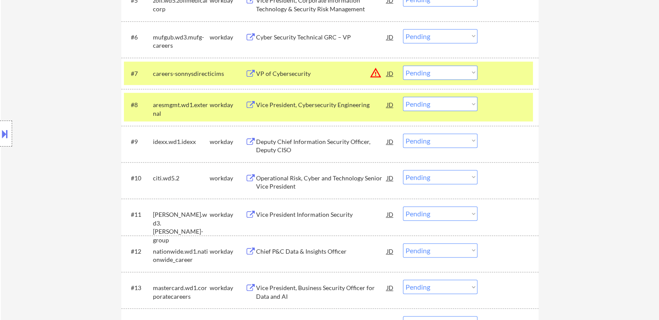
click at [281, 105] on div "Vice President, Cybersecurity Engineering" at bounding box center [321, 104] width 131 height 9
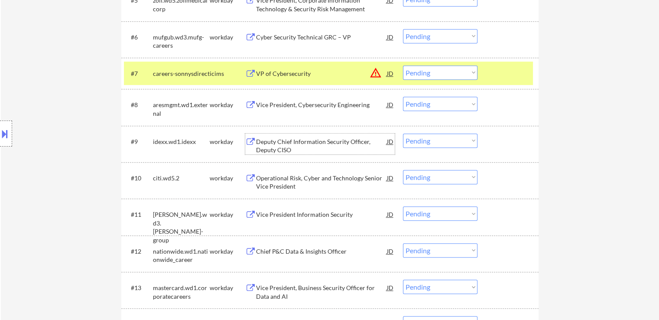
click at [273, 140] on div "Deputy Chief Information Security Officer, Deputy CISO" at bounding box center [321, 145] width 131 height 17
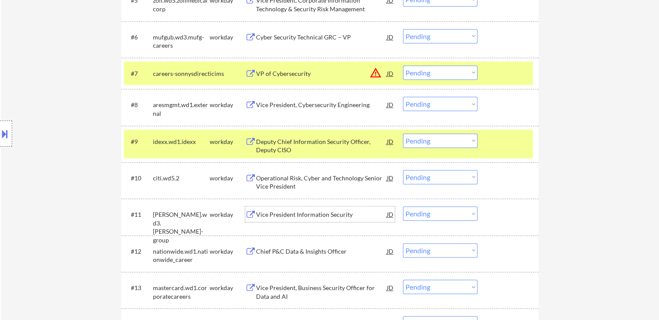
click at [263, 212] on div "Vice President Information Security" at bounding box center [321, 214] width 131 height 9
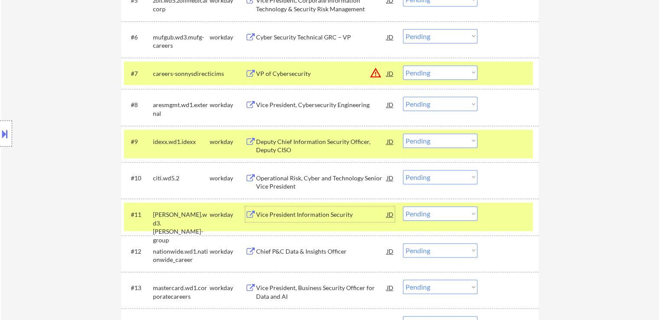
click at [453, 146] on select "Choose an option... Pending Applied Excluded (Questions) Excluded (Expired) Exc…" at bounding box center [440, 140] width 75 height 14
click at [403, 133] on select "Choose an option... Pending Applied Excluded (Questions) Excluded (Expired) Exc…" at bounding box center [440, 140] width 75 height 14
select select ""pending""
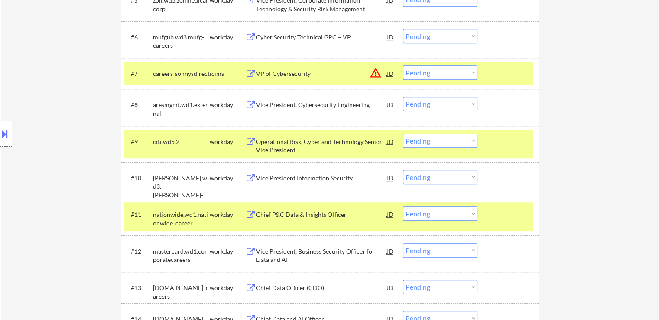
click at [438, 104] on select "Choose an option... Pending Applied Excluded (Questions) Excluded (Expired) Exc…" at bounding box center [440, 104] width 75 height 14
click at [403, 97] on select "Choose an option... Pending Applied Excluded (Questions) Excluded (Expired) Exc…" at bounding box center [440, 104] width 75 height 14
select select ""pending""
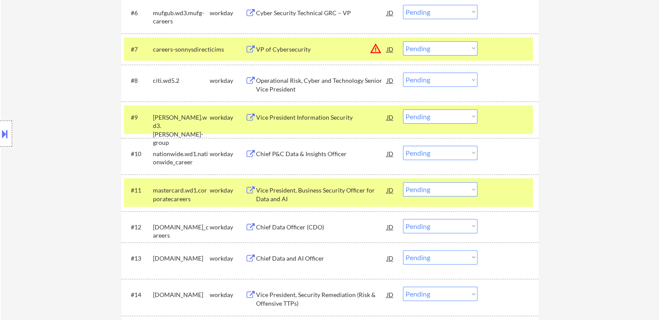
scroll to position [470, 0]
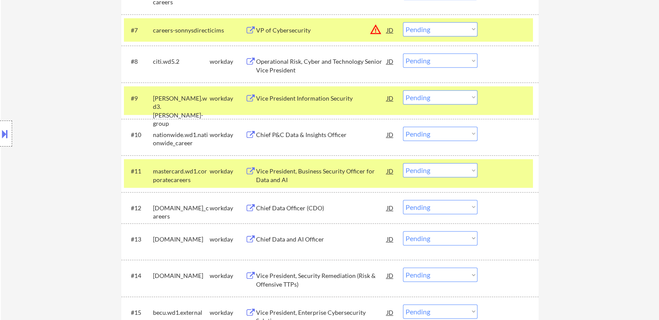
click at [271, 97] on div "Vice President Information Security" at bounding box center [321, 98] width 131 height 9
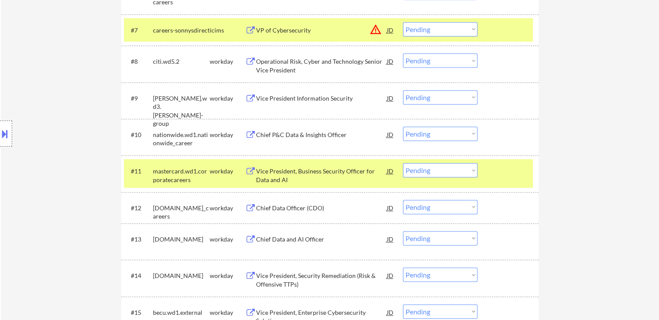
click at [263, 137] on div "Chief P&C Data & Insights Officer" at bounding box center [321, 134] width 131 height 9
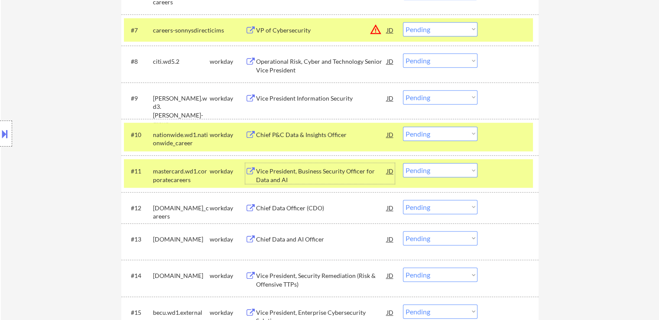
click at [265, 170] on div "Vice President, Business Security Officer for Data and AI" at bounding box center [321, 175] width 131 height 17
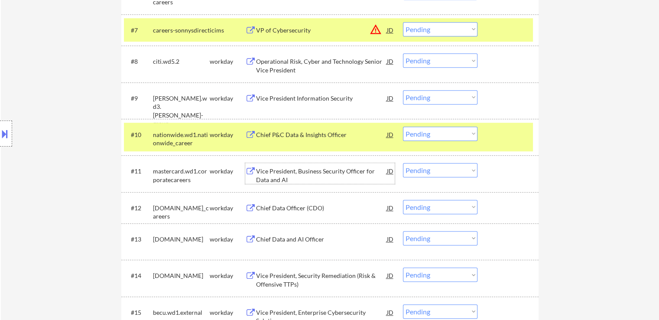
click at [435, 93] on select "Choose an option... Pending Applied Excluded (Questions) Excluded (Expired) Exc…" at bounding box center [440, 97] width 75 height 14
click at [403, 90] on select "Choose an option... Pending Applied Excluded (Questions) Excluded (Expired) Exc…" at bounding box center [440, 97] width 75 height 14
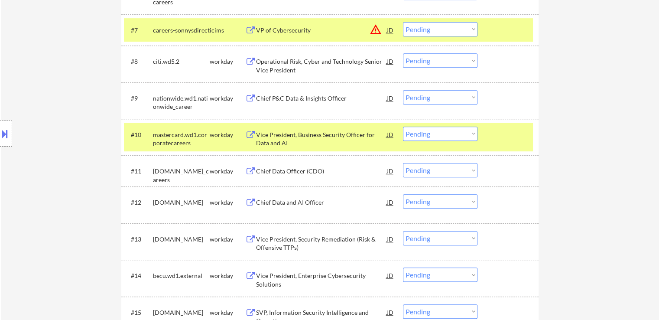
drag, startPoint x: 428, startPoint y: 97, endPoint x: 433, endPoint y: 102, distance: 7.1
click at [430, 97] on select "Choose an option... Pending Applied Excluded (Questions) Excluded (Expired) Exc…" at bounding box center [440, 97] width 75 height 14
click at [403, 90] on select "Choose an option... Pending Applied Excluded (Questions) Excluded (Expired) Exc…" at bounding box center [440, 97] width 75 height 14
select select ""pending""
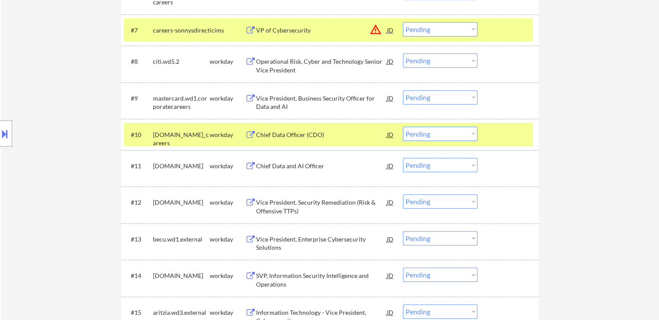
click at [262, 167] on div "Chief Data and AI Officer" at bounding box center [321, 166] width 131 height 9
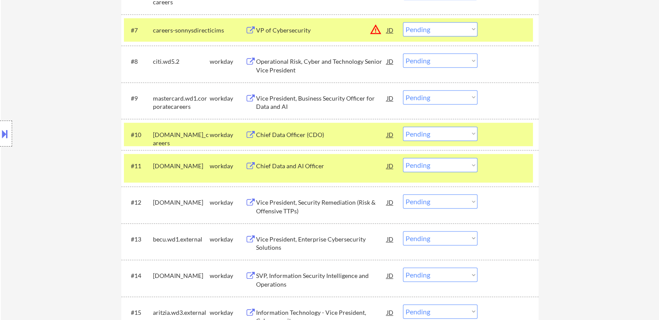
click at [269, 136] on div "Chief Data Officer (CDO)" at bounding box center [321, 134] width 131 height 9
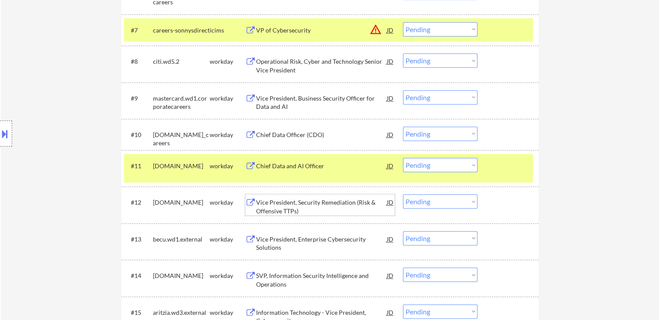
click at [262, 201] on div "Vice President, Security Remediation (Risk & Offensive TTPs)" at bounding box center [321, 206] width 131 height 17
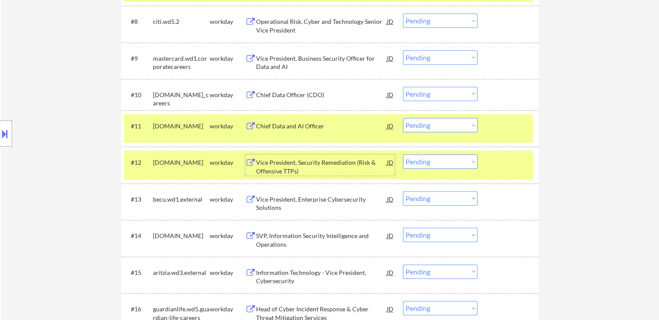
scroll to position [513, 0]
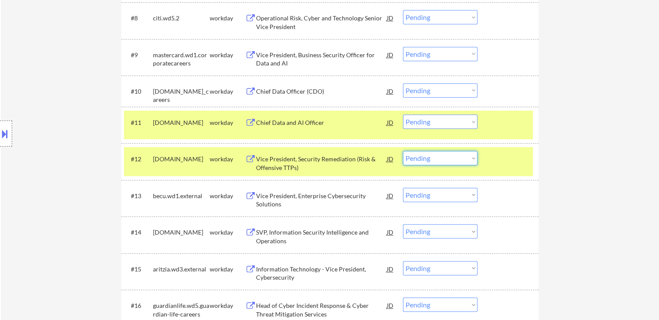
drag, startPoint x: 422, startPoint y: 159, endPoint x: 427, endPoint y: 164, distance: 7.1
click at [423, 159] on select "Choose an option... Pending Applied Excluded (Questions) Excluded (Expired) Exc…" at bounding box center [440, 158] width 75 height 14
click at [403, 151] on select "Choose an option... Pending Applied Excluded (Questions) Excluded (Expired) Exc…" at bounding box center [440, 158] width 75 height 14
select select ""pending""
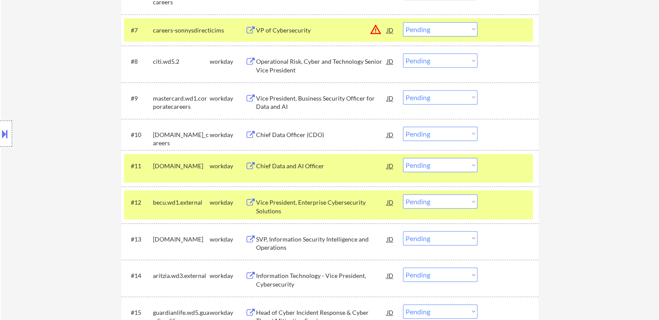
scroll to position [426, 0]
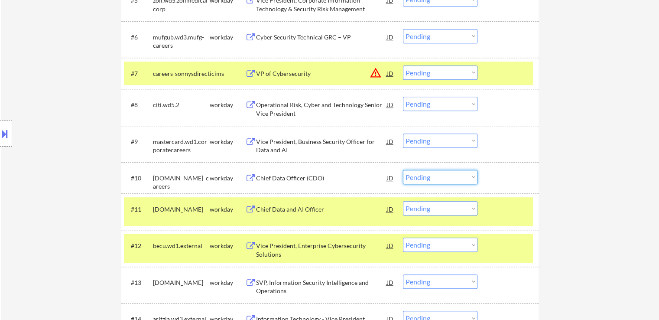
click at [430, 174] on select "Choose an option... Pending Applied Excluded (Questions) Excluded (Expired) Exc…" at bounding box center [440, 177] width 75 height 14
click at [403, 170] on select "Choose an option... Pending Applied Excluded (Questions) Excluded (Expired) Exc…" at bounding box center [440, 177] width 75 height 14
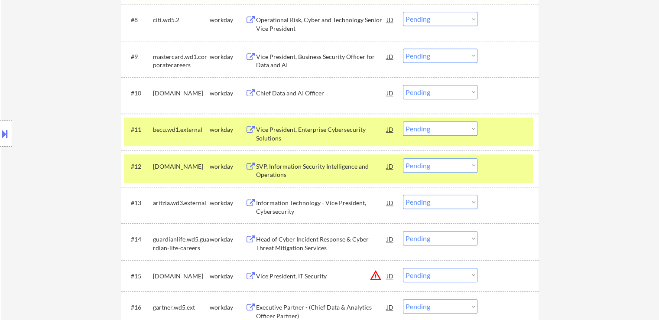
scroll to position [513, 0]
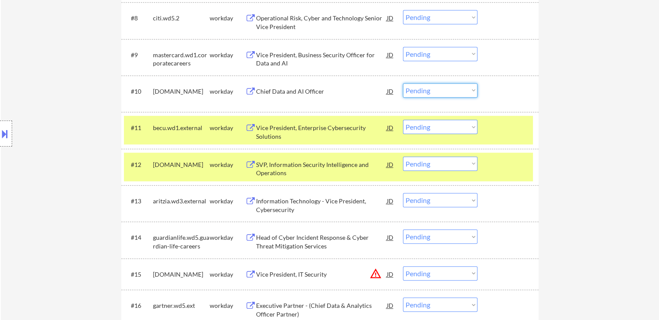
click at [431, 93] on select "Choose an option... Pending Applied Excluded (Questions) Excluded (Expired) Exc…" at bounding box center [440, 90] width 75 height 14
click at [403, 83] on select "Choose an option... Pending Applied Excluded (Questions) Excluded (Expired) Exc…" at bounding box center [440, 90] width 75 height 14
select select ""pending""
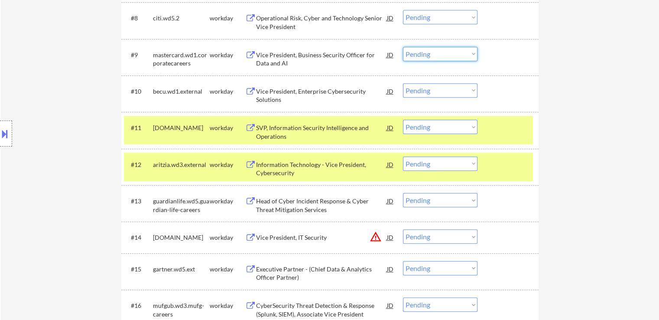
drag, startPoint x: 425, startPoint y: 52, endPoint x: 430, endPoint y: 59, distance: 9.4
click at [428, 54] on select "Choose an option... Pending Applied Excluded (Questions) Excluded (Expired) Exc…" at bounding box center [440, 54] width 75 height 14
click at [403, 47] on select "Choose an option... Pending Applied Excluded (Questions) Excluded (Expired) Exc…" at bounding box center [440, 54] width 75 height 14
select select ""pending""
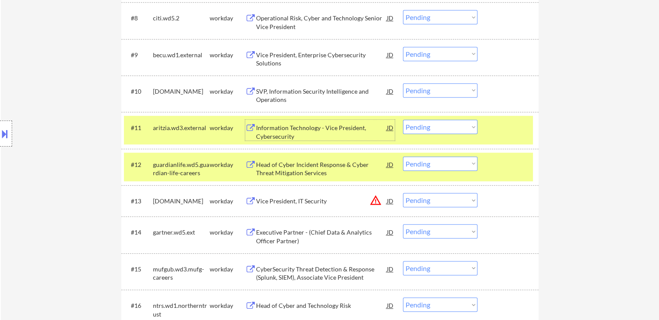
click at [296, 122] on div "Information Technology - Vice President, Cybersecurity" at bounding box center [321, 130] width 131 height 21
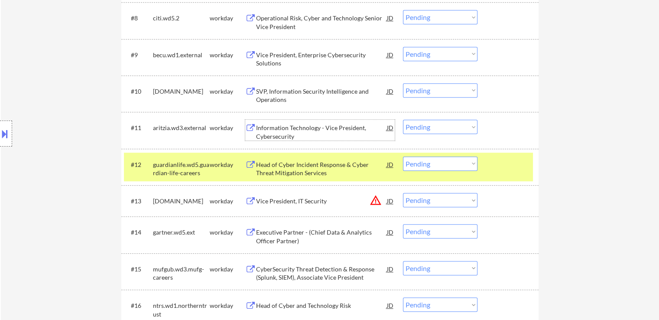
click at [434, 122] on select "Choose an option... Pending Applied Excluded (Questions) Excluded (Expired) Exc…" at bounding box center [440, 127] width 75 height 14
click at [403, 120] on select "Choose an option... Pending Applied Excluded (Questions) Excluded (Expired) Exc…" at bounding box center [440, 127] width 75 height 14
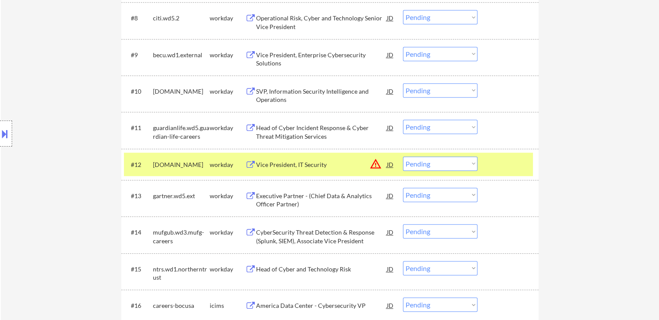
click at [279, 132] on div "Head of Cyber Incident Response & Cyber Threat Mitigation Services" at bounding box center [321, 131] width 131 height 17
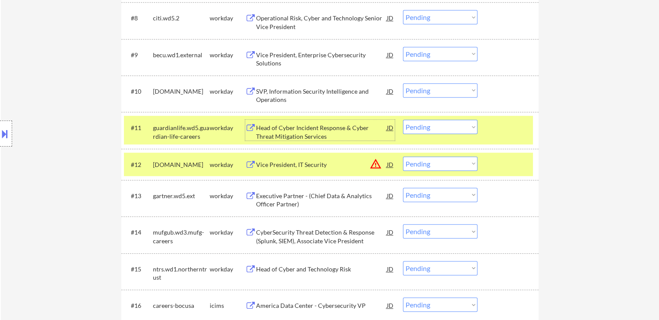
click at [427, 127] on select "Choose an option... Pending Applied Excluded (Questions) Excluded (Expired) Exc…" at bounding box center [440, 127] width 75 height 14
click at [403, 120] on select "Choose an option... Pending Applied Excluded (Questions) Excluded (Expired) Exc…" at bounding box center [440, 127] width 75 height 14
select select ""pending""
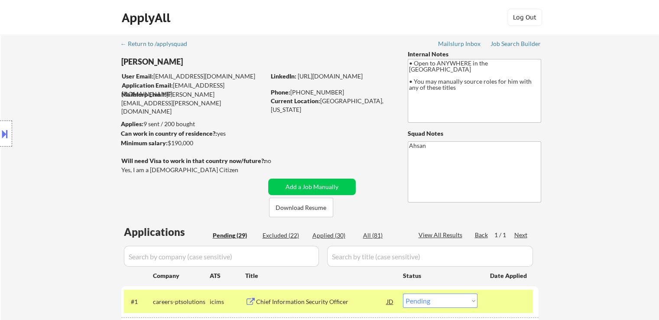
scroll to position [0, 0]
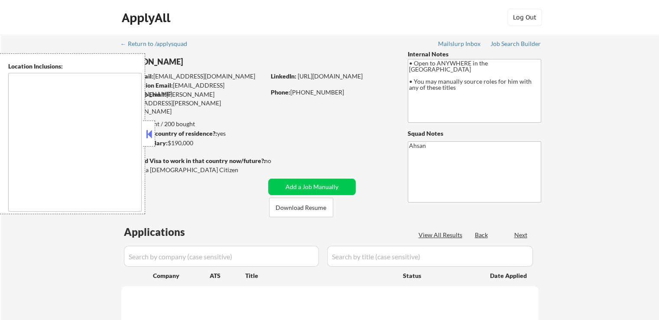
type textarea "country:[GEOGRAPHIC_DATA]"
select select ""pending""
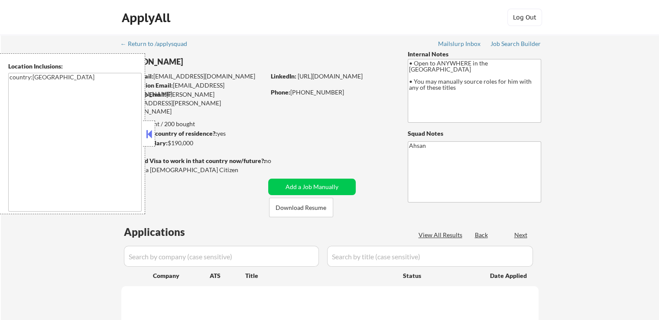
select select ""pending""
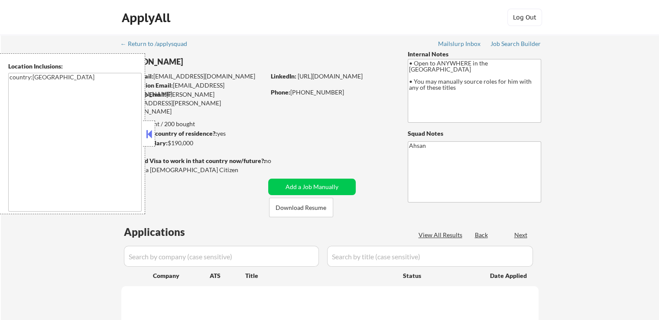
select select ""pending""
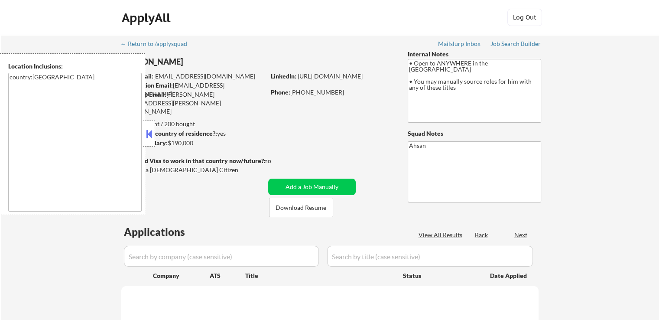
select select ""pending""
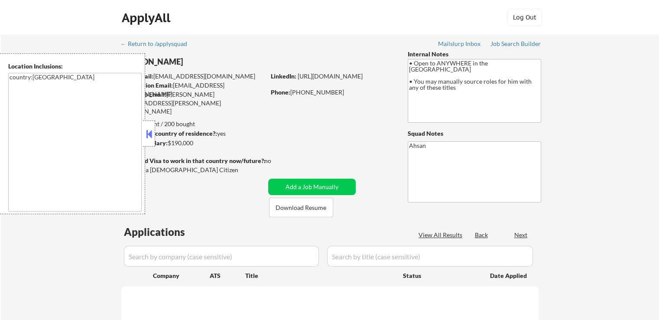
select select ""pending""
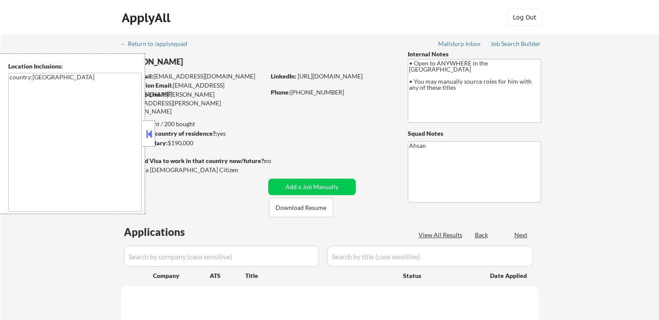
select select ""pending""
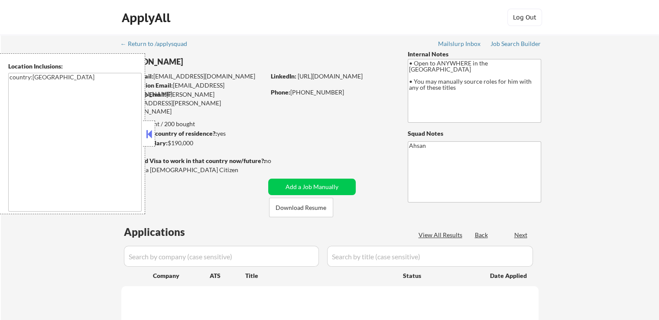
select select ""pending""
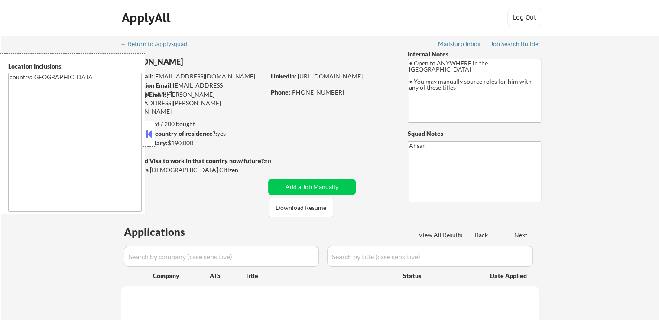
select select ""pending""
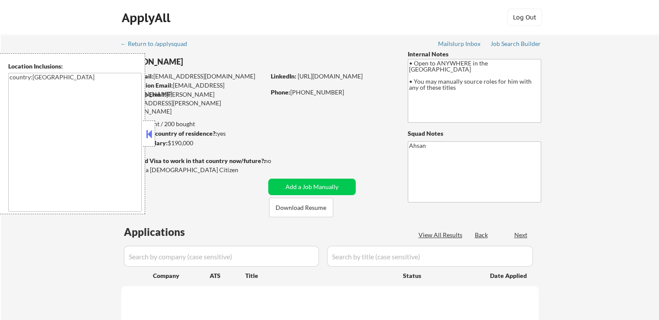
select select ""pending""
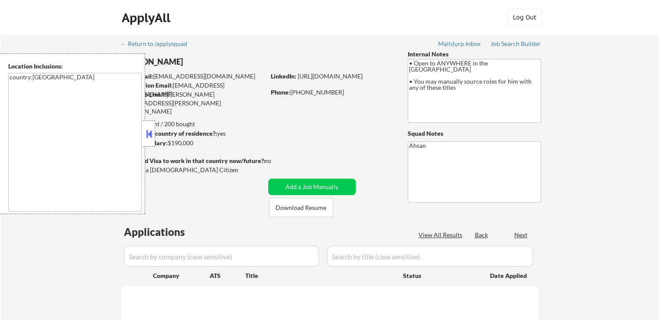
select select ""pending""
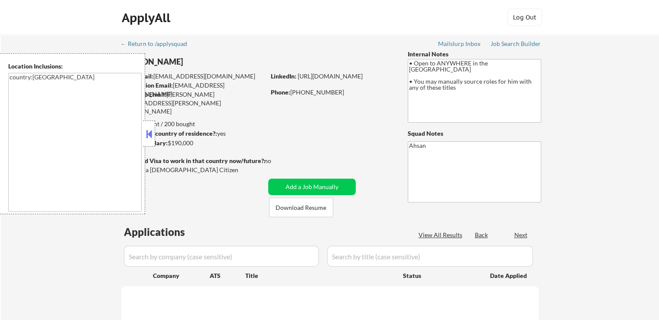
select select ""pending""
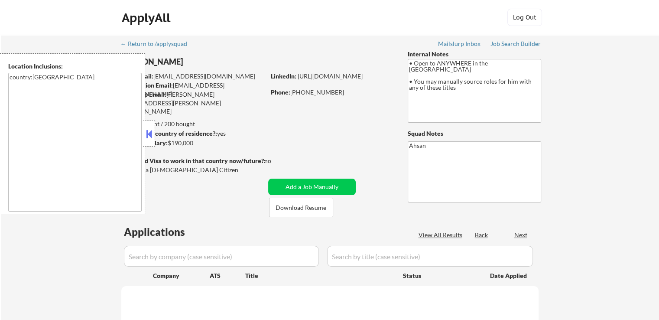
select select ""pending""
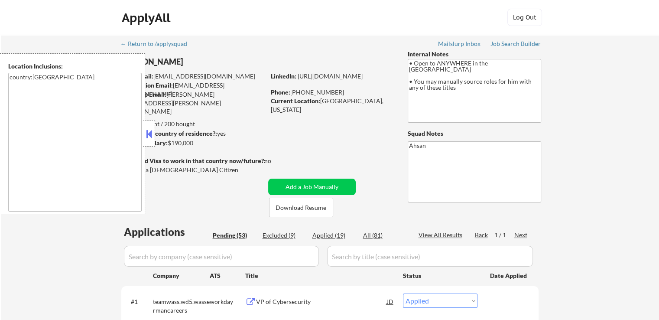
select select ""pending""
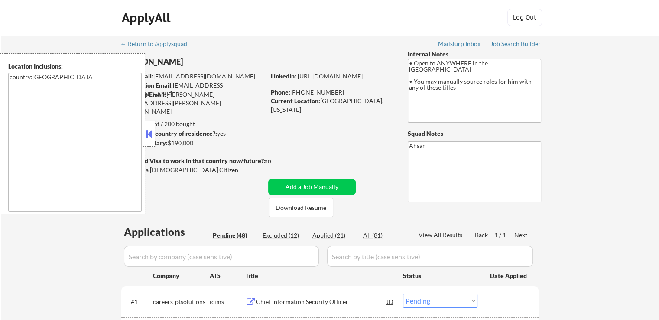
select select ""pending""
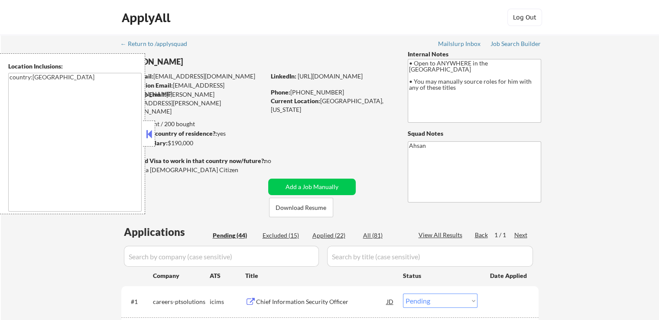
select select ""pending""
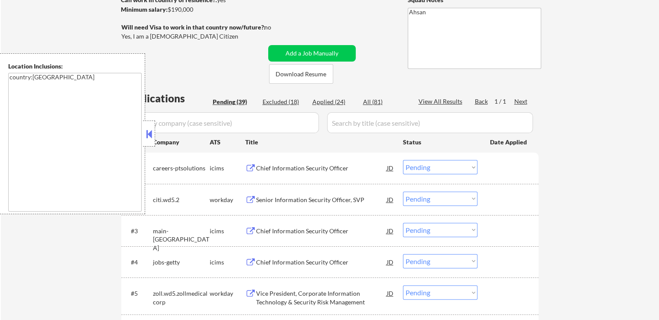
scroll to position [87, 0]
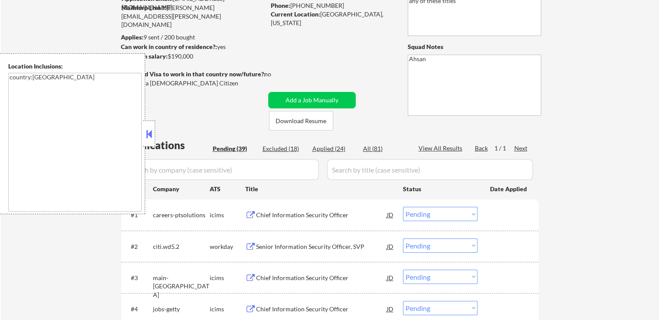
select select ""pending""
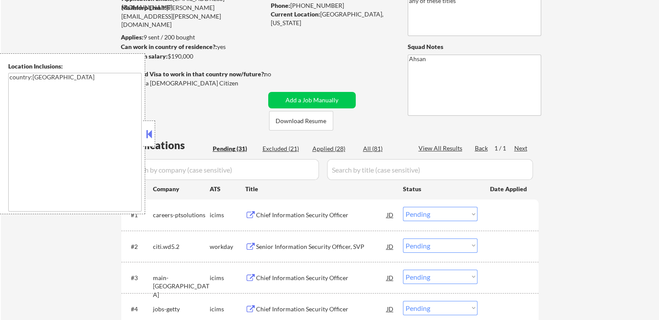
select select ""pending""
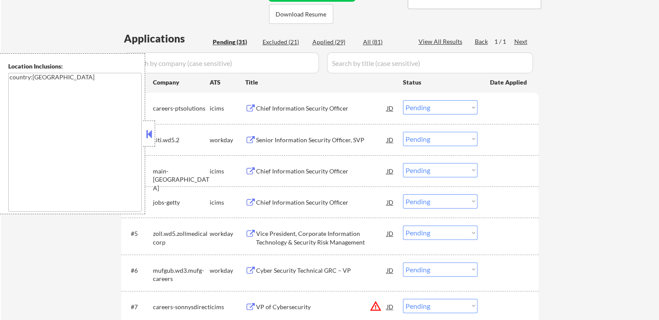
scroll to position [173, 0]
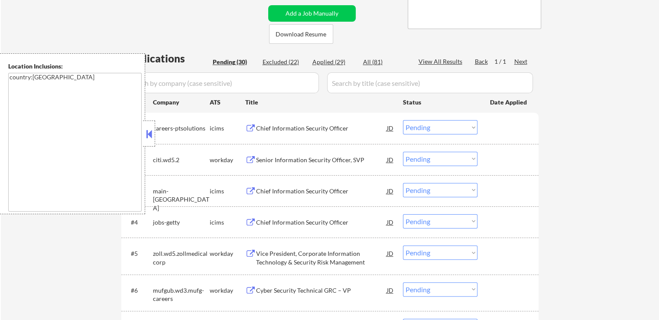
select select ""pending""
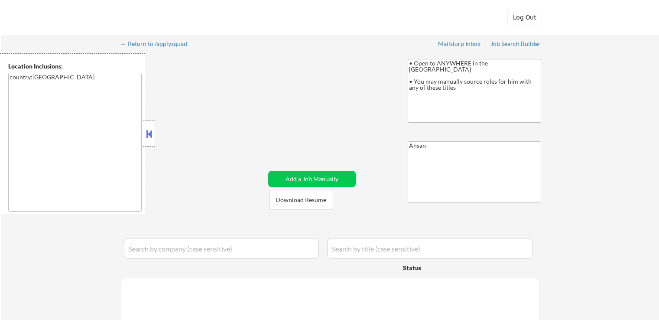
select select ""pending""
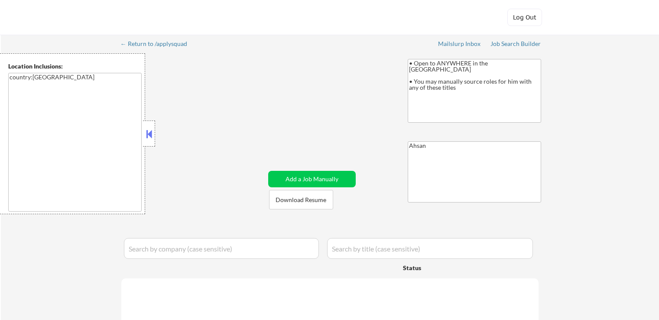
select select ""pending""
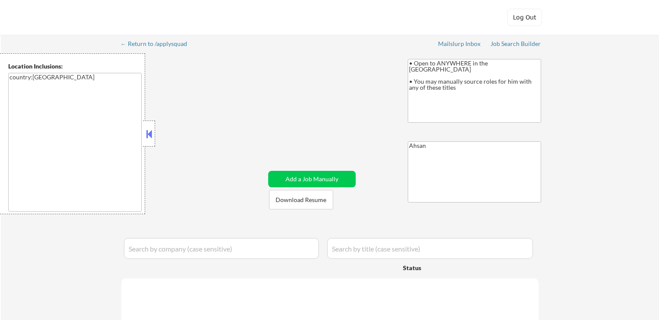
select select ""pending""
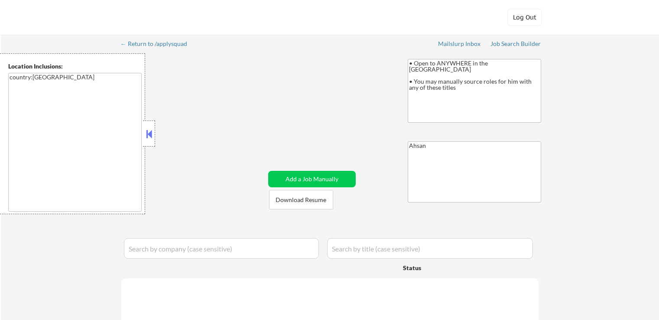
select select ""pending""
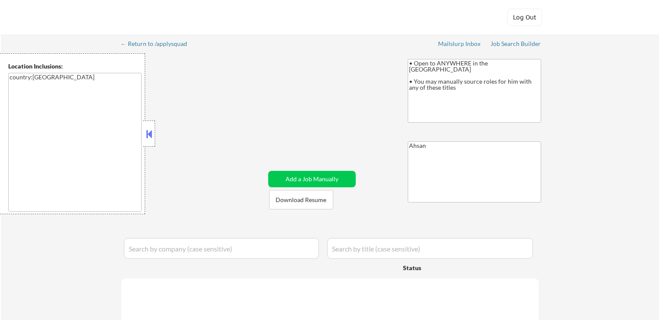
select select ""pending""
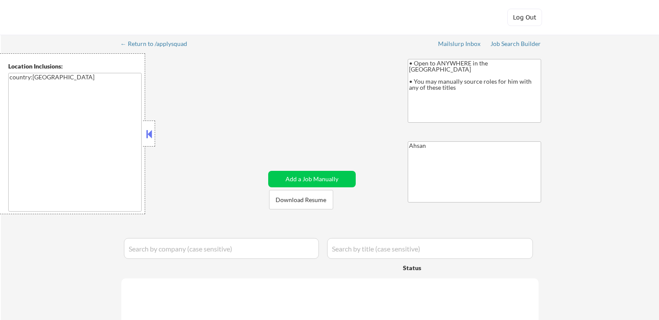
select select ""pending""
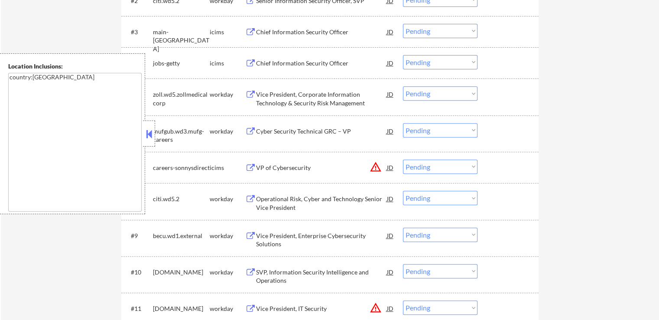
scroll to position [347, 0]
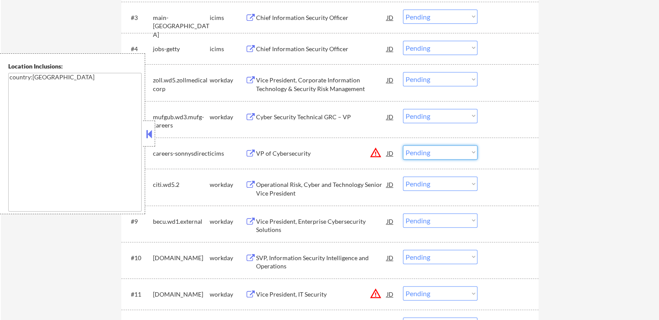
click at [433, 149] on select "Choose an option... Pending Applied Excluded (Questions) Excluded (Expired) Exc…" at bounding box center [440, 152] width 75 height 14
click at [403, 145] on select "Choose an option... Pending Applied Excluded (Questions) Excluded (Expired) Exc…" at bounding box center [440, 152] width 75 height 14
select select ""pending""
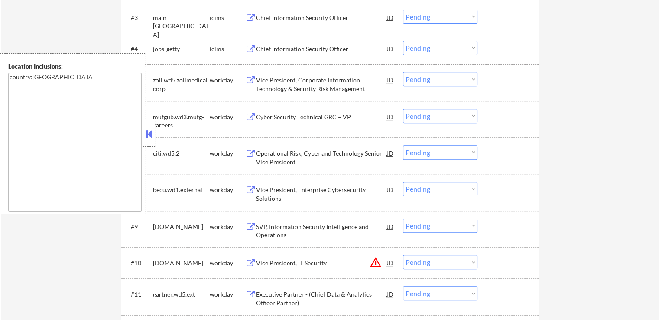
click at [150, 135] on button at bounding box center [149, 133] width 10 height 13
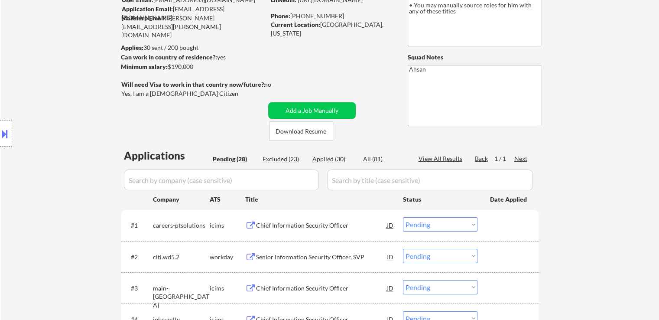
scroll to position [130, 0]
